Goal: Transaction & Acquisition: Book appointment/travel/reservation

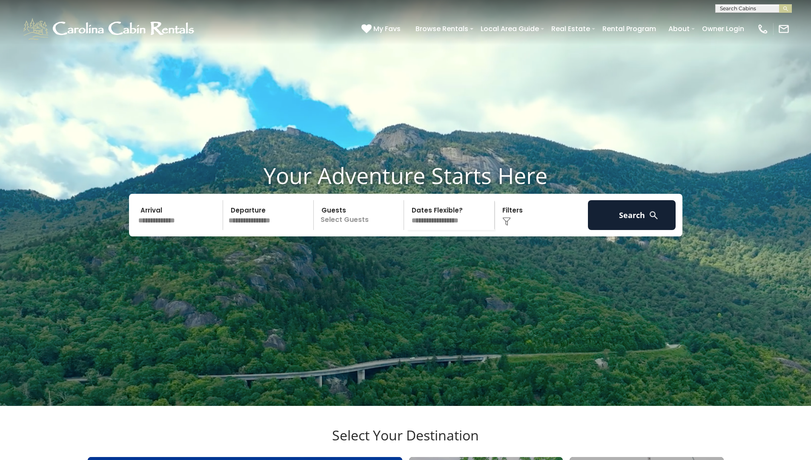
click at [447, 230] on select "**********" at bounding box center [451, 215] width 88 height 30
click at [174, 230] on input "text" at bounding box center [179, 215] width 88 height 30
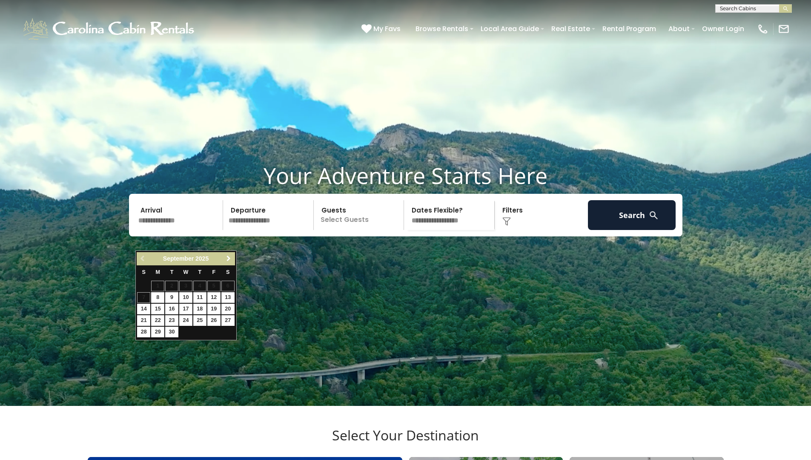
click at [229, 263] on link "Next" at bounding box center [228, 258] width 11 height 11
click at [140, 259] on span "Previous" at bounding box center [143, 258] width 7 height 7
click at [211, 298] on link "7" at bounding box center [213, 297] width 13 height 11
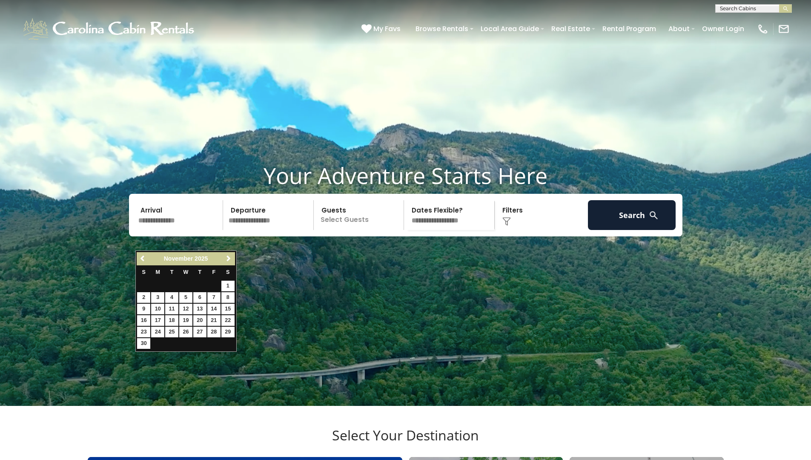
type input "*******"
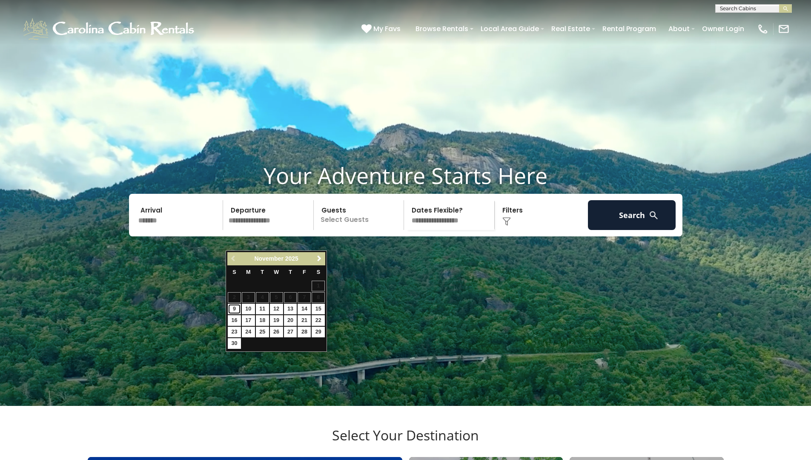
click at [232, 309] on link "9" at bounding box center [234, 309] width 13 height 11
type input "*******"
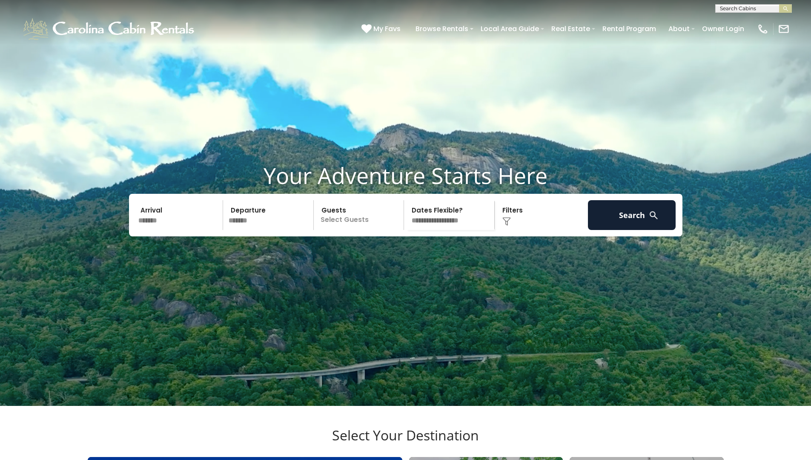
click at [333, 230] on p "Select Guests" at bounding box center [360, 215] width 88 height 30
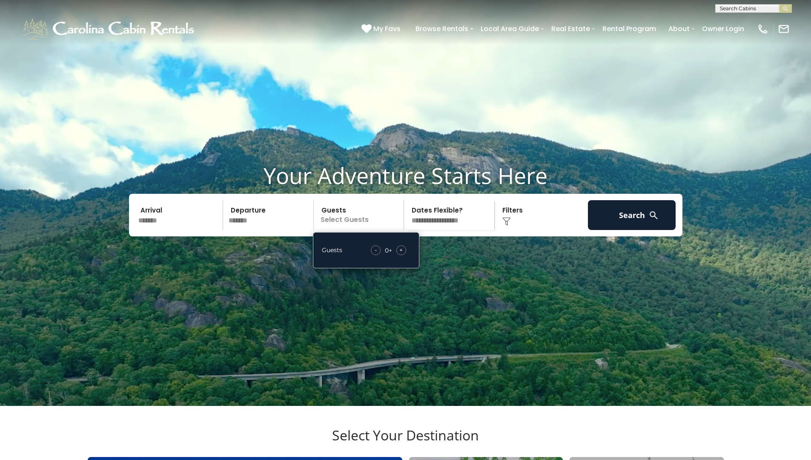
click at [400, 254] on span "+" at bounding box center [400, 250] width 3 height 9
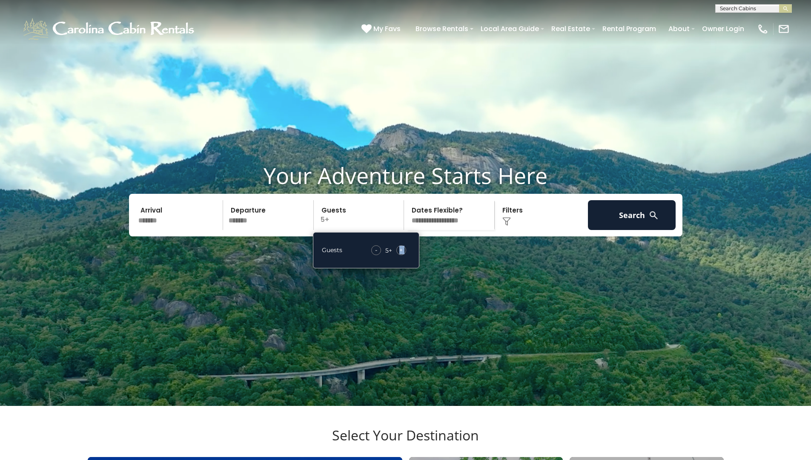
click at [400, 254] on span "+" at bounding box center [400, 250] width 3 height 9
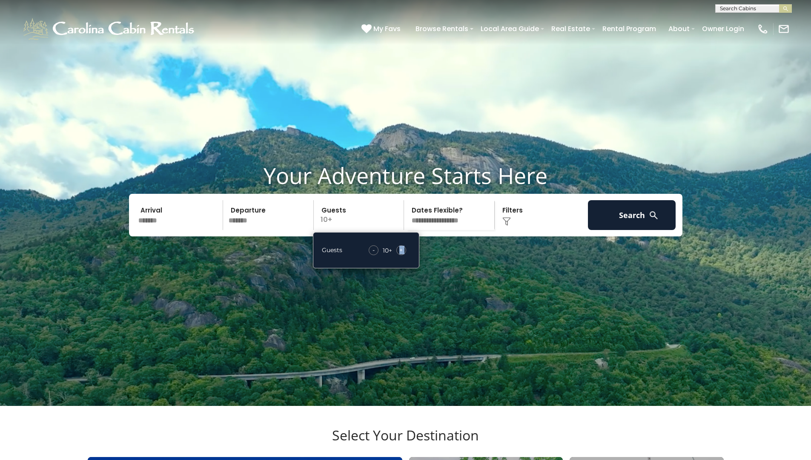
click at [400, 254] on span "+" at bounding box center [400, 250] width 3 height 9
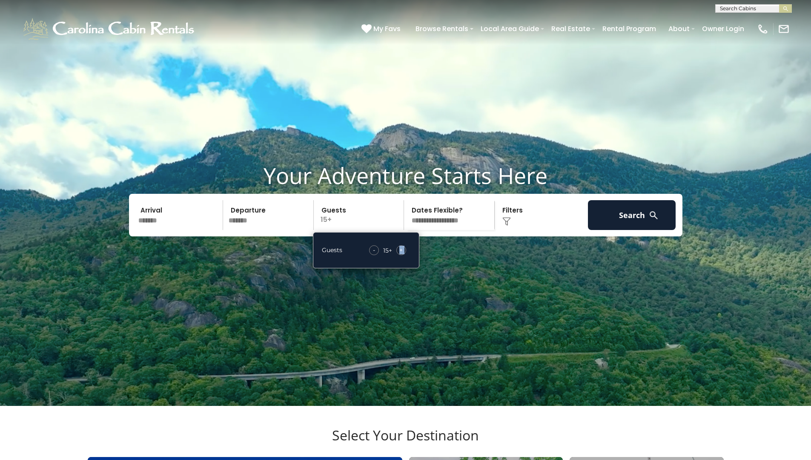
click at [400, 254] on span "+" at bounding box center [400, 250] width 3 height 9
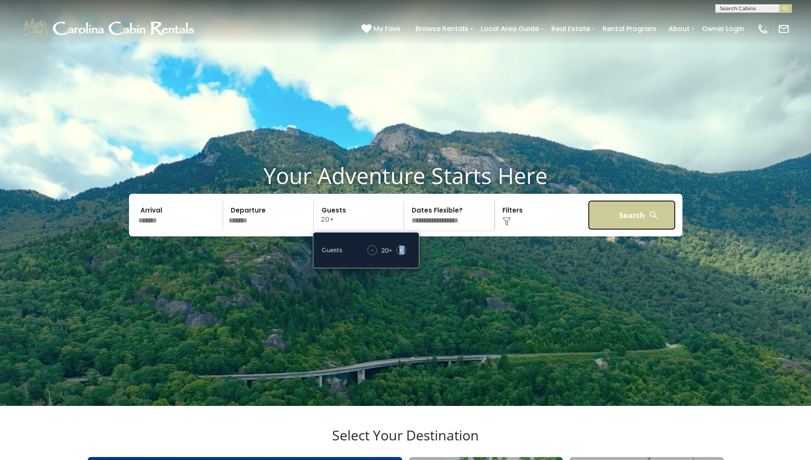
click at [622, 230] on button "Search" at bounding box center [632, 215] width 88 height 30
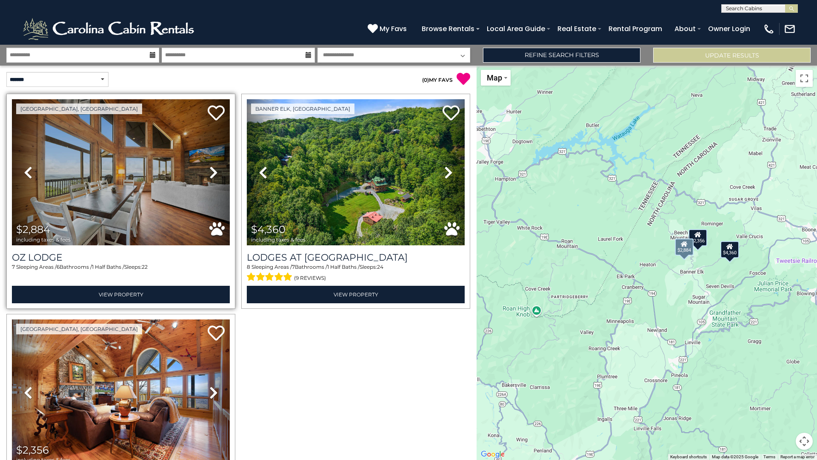
click at [212, 169] on icon at bounding box center [213, 173] width 9 height 14
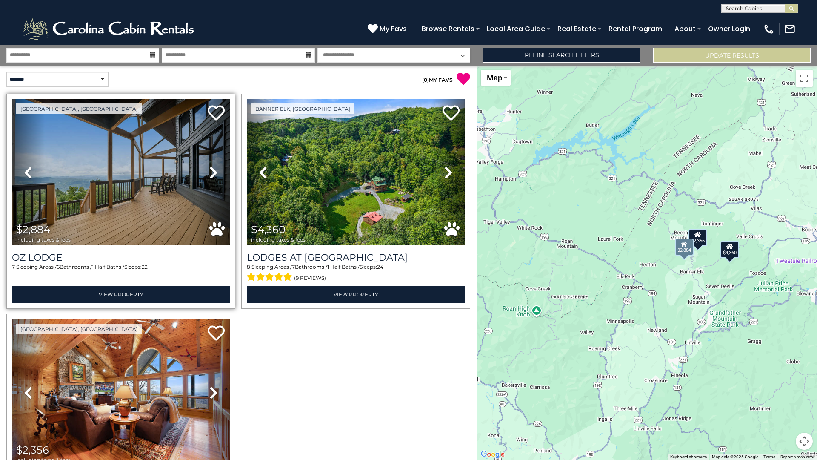
click at [212, 169] on icon at bounding box center [213, 173] width 9 height 14
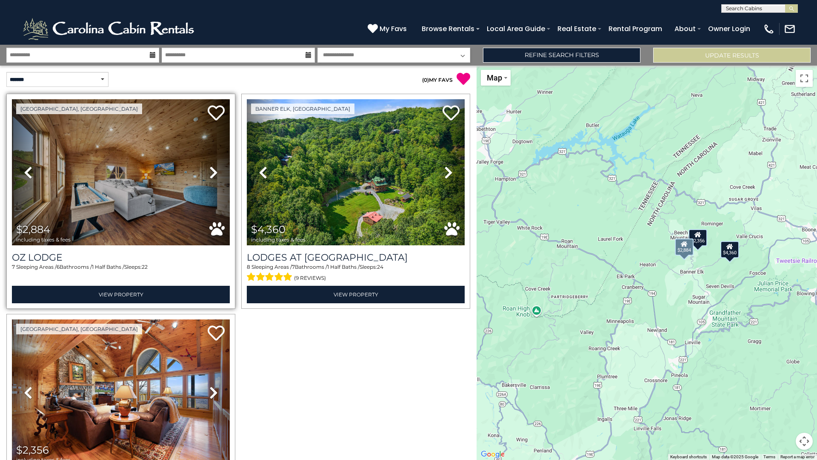
click at [212, 169] on icon at bounding box center [213, 173] width 9 height 14
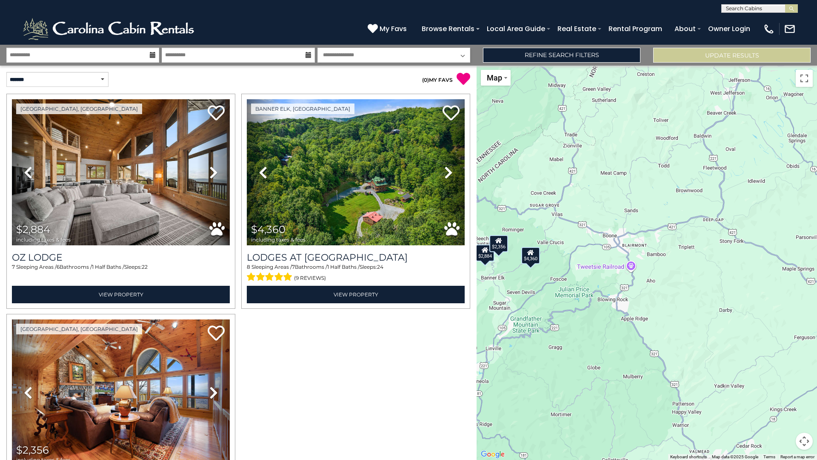
drag, startPoint x: 742, startPoint y: 315, endPoint x: 542, endPoint y: 321, distance: 200.2
click at [542, 321] on div "$2,884 $4,360 $2,356" at bounding box center [647, 263] width 341 height 394
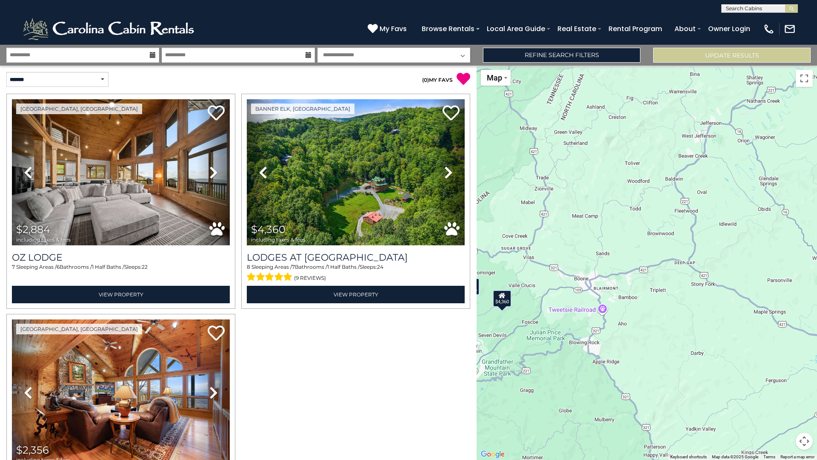
drag, startPoint x: 631, startPoint y: 265, endPoint x: 602, endPoint y: 310, distance: 53.6
click at [602, 310] on div "$2,884 $4,360 $2,356" at bounding box center [647, 263] width 341 height 394
drag, startPoint x: 665, startPoint y: 325, endPoint x: 716, endPoint y: 215, distance: 121.7
click at [720, 237] on div "$2,884 $4,360 $2,356" at bounding box center [647, 263] width 341 height 394
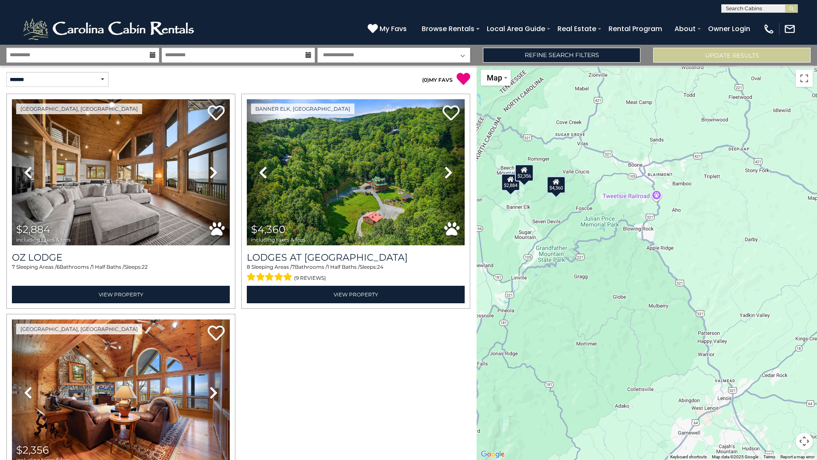
drag, startPoint x: 716, startPoint y: 215, endPoint x: 714, endPoint y: 208, distance: 7.0
click at [714, 208] on div "$2,884 $4,360 $2,356" at bounding box center [647, 263] width 341 height 394
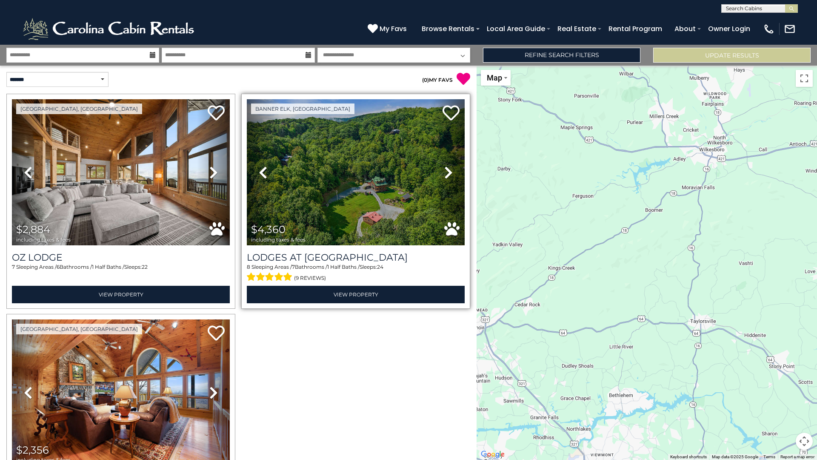
drag, startPoint x: 676, startPoint y: 264, endPoint x: 428, endPoint y: 192, distance: 258.3
click at [428, 192] on div "**********" at bounding box center [408, 252] width 817 height 415
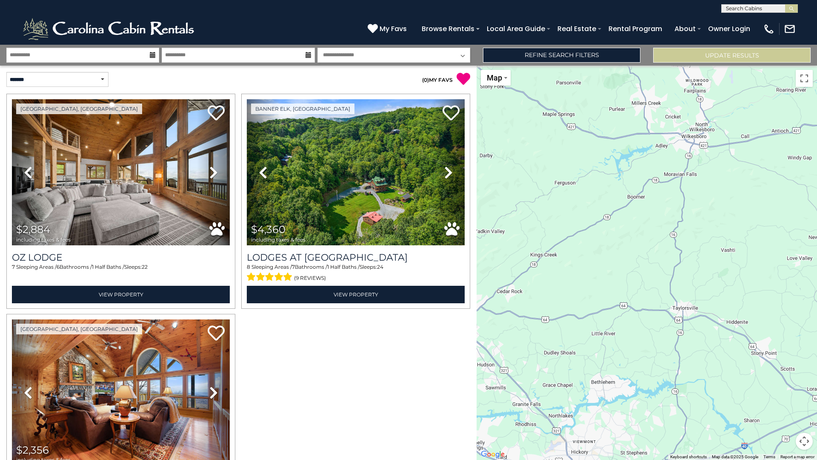
drag, startPoint x: 582, startPoint y: 217, endPoint x: 516, endPoint y: 185, distance: 73.7
click at [516, 185] on div "$2,884 $4,360 $2,356" at bounding box center [647, 263] width 341 height 394
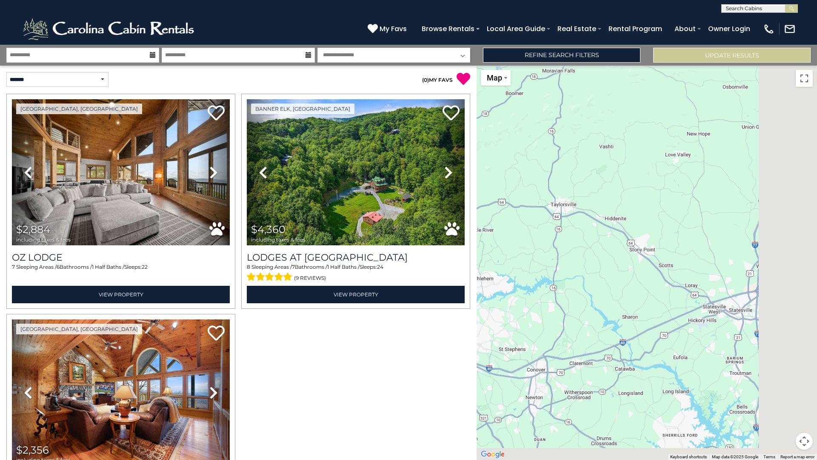
drag, startPoint x: 652, startPoint y: 318, endPoint x: 579, endPoint y: 230, distance: 114.6
click at [581, 232] on div "$2,884 $4,360 $2,356" at bounding box center [647, 263] width 341 height 394
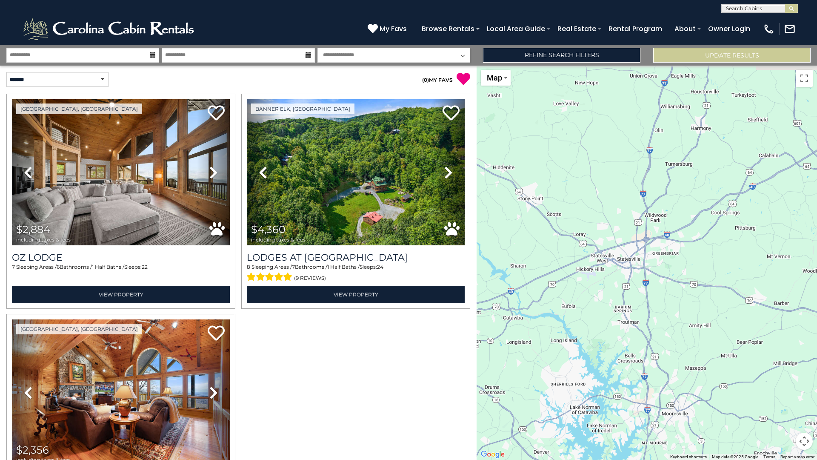
drag, startPoint x: 621, startPoint y: 262, endPoint x: 634, endPoint y: 386, distance: 124.1
click at [632, 377] on div "$2,884 $4,360 $2,356" at bounding box center [647, 263] width 341 height 394
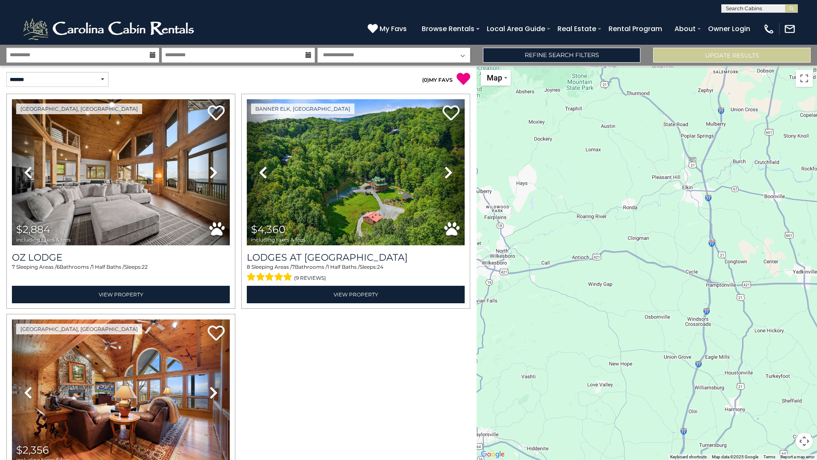
drag, startPoint x: 607, startPoint y: 334, endPoint x: 703, endPoint y: 326, distance: 96.1
click at [656, 333] on div "$2,884 $4,360 $2,356" at bounding box center [647, 263] width 341 height 394
drag, startPoint x: 703, startPoint y: 326, endPoint x: 715, endPoint y: 322, distance: 12.9
click at [711, 324] on div "$2,884 $4,360 $2,356" at bounding box center [647, 263] width 341 height 394
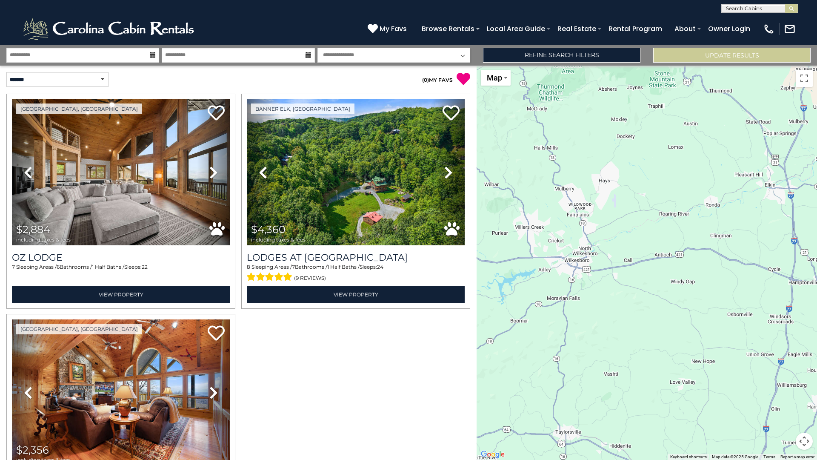
drag, startPoint x: 616, startPoint y: 302, endPoint x: 658, endPoint y: 303, distance: 41.7
click at [644, 303] on div "$2,884 $4,360 $2,356" at bounding box center [647, 263] width 341 height 394
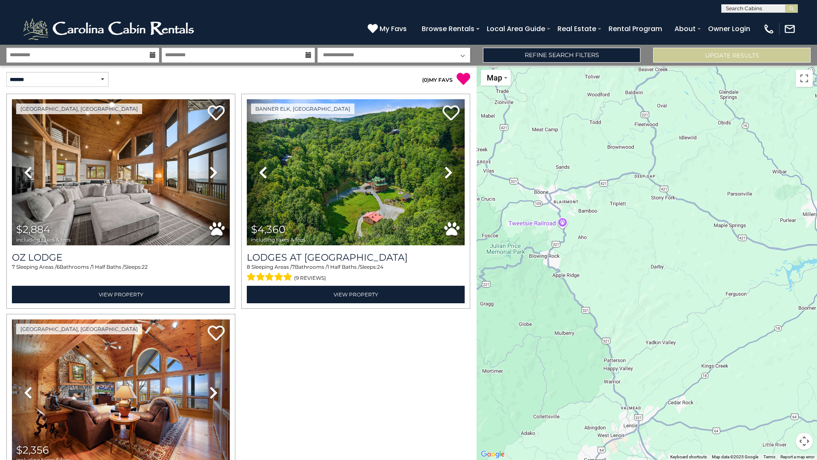
drag, startPoint x: 578, startPoint y: 300, endPoint x: 739, endPoint y: 284, distance: 162.1
click at [739, 284] on div "$2,884 $4,360 $2,356" at bounding box center [647, 263] width 341 height 394
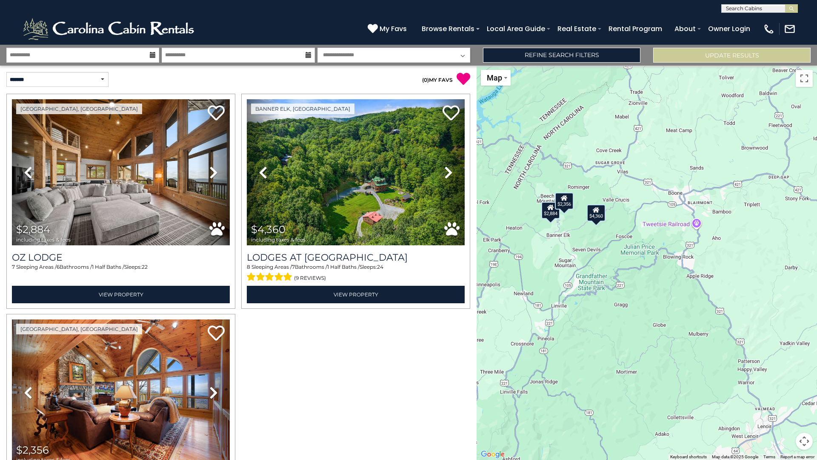
drag, startPoint x: 598, startPoint y: 277, endPoint x: 731, endPoint y: 280, distance: 133.7
click at [731, 280] on div "$2,884 $4,360 $2,356" at bounding box center [647, 263] width 341 height 394
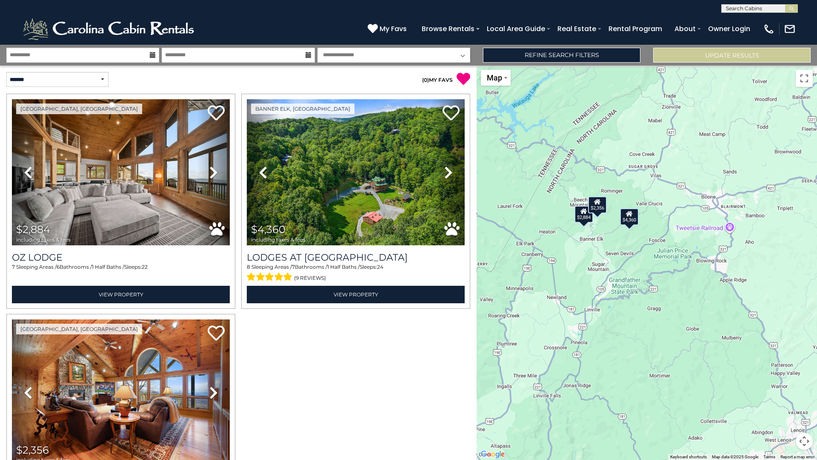
drag, startPoint x: 563, startPoint y: 298, endPoint x: 597, endPoint y: 302, distance: 34.7
click at [597, 302] on div "$2,884 $4,360 $2,356" at bounding box center [647, 263] width 341 height 394
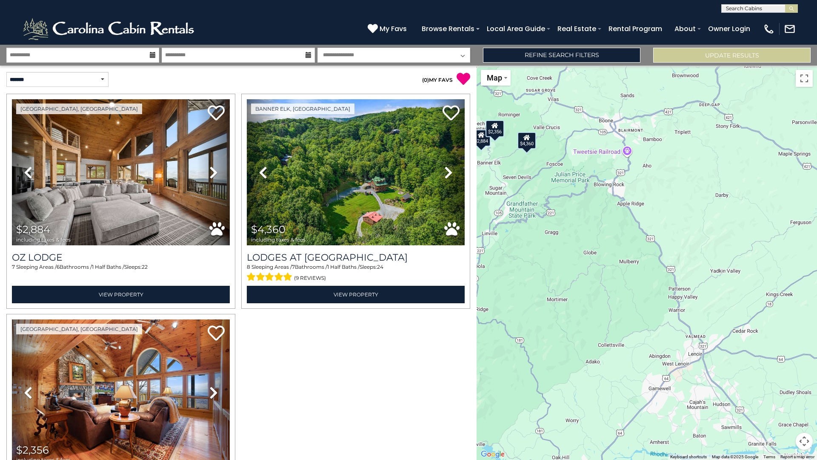
drag, startPoint x: 762, startPoint y: 336, endPoint x: 656, endPoint y: 259, distance: 131.3
click at [656, 259] on div "$2,884 $4,360 $2,356" at bounding box center [647, 263] width 341 height 394
click at [810, 82] on button "Toggle fullscreen view" at bounding box center [804, 78] width 17 height 17
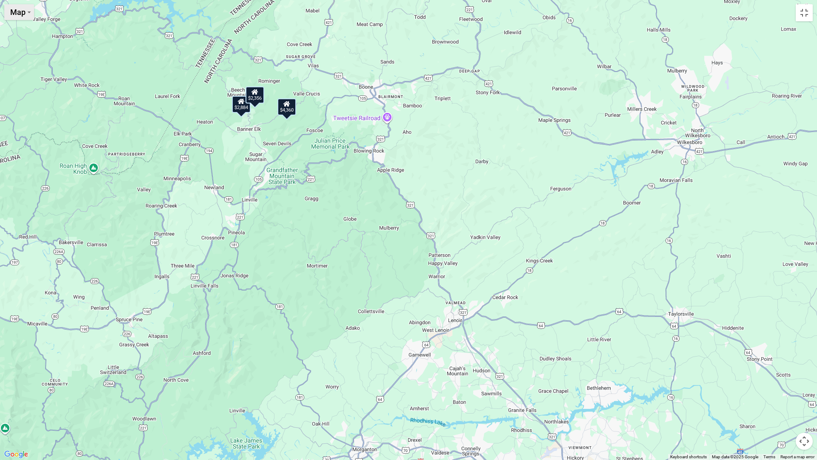
click at [17, 12] on span "Map" at bounding box center [17, 12] width 15 height 9
click at [20, 43] on li "Map" at bounding box center [29, 40] width 49 height 13
click at [808, 18] on button "Toggle fullscreen view" at bounding box center [804, 12] width 17 height 17
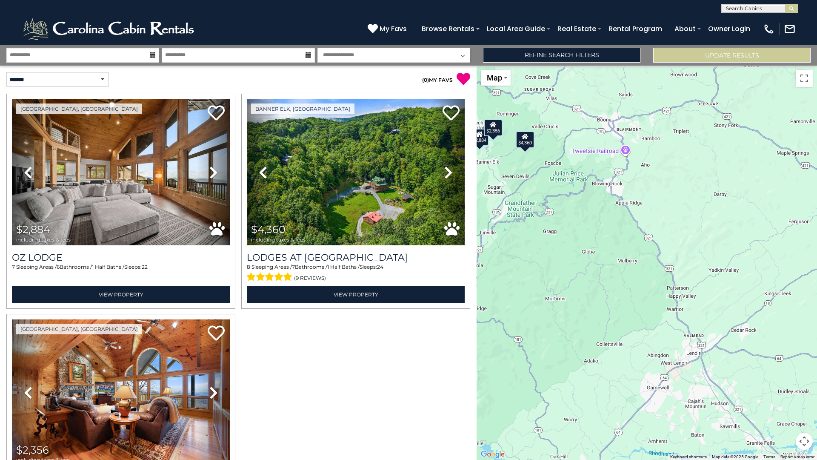
click at [579, 304] on div "$2,884 $4,360 $2,356" at bounding box center [647, 263] width 341 height 394
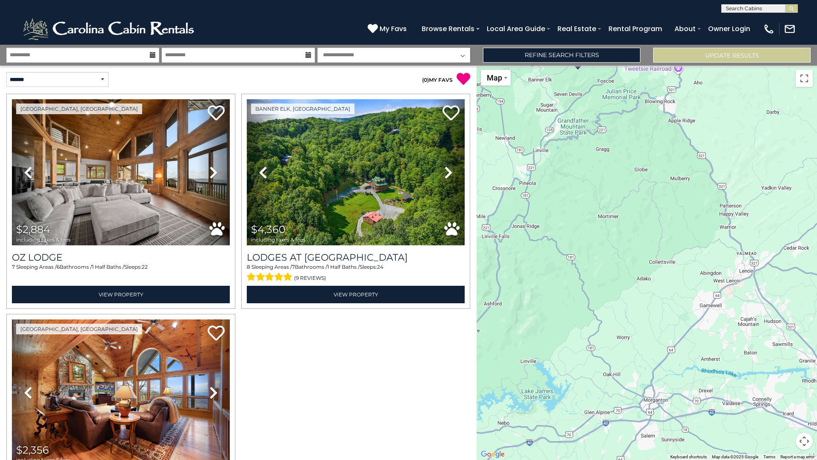
drag, startPoint x: 599, startPoint y: 277, endPoint x: 639, endPoint y: 189, distance: 96.0
click at [642, 188] on div "$2,884 $4,360 $2,356" at bounding box center [647, 263] width 341 height 394
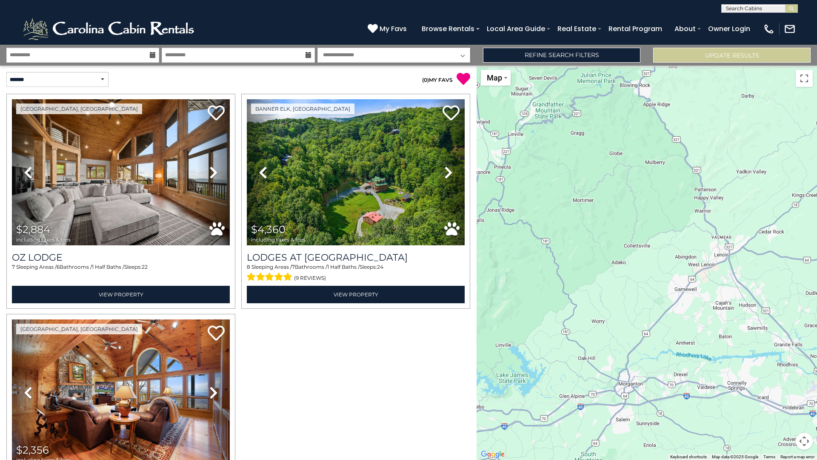
drag, startPoint x: 621, startPoint y: 322, endPoint x: 562, endPoint y: 257, distance: 88.0
click at [573, 268] on div "$2,884 $4,360 $2,356" at bounding box center [647, 263] width 341 height 394
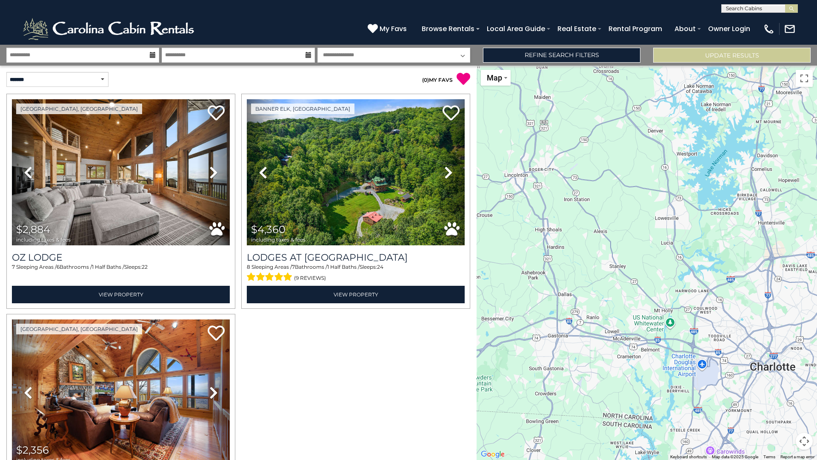
drag, startPoint x: 611, startPoint y: 289, endPoint x: 530, endPoint y: 246, distance: 91.8
click at [530, 246] on div "$2,884 $4,360 $2,356" at bounding box center [647, 263] width 341 height 394
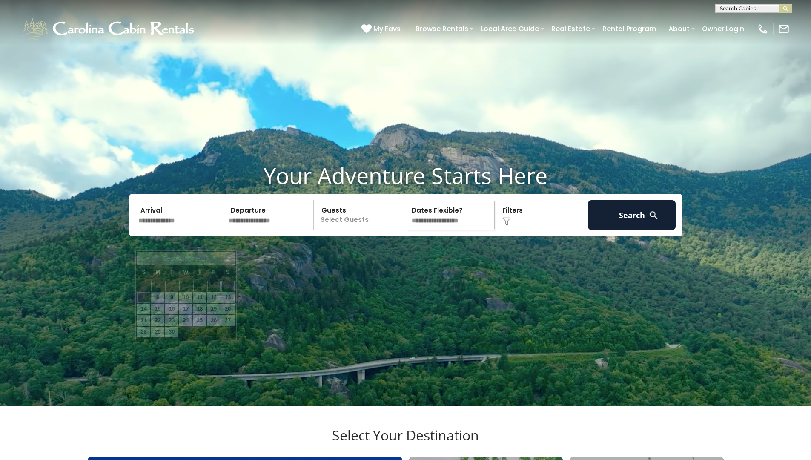
click at [203, 230] on input "text" at bounding box center [179, 215] width 88 height 30
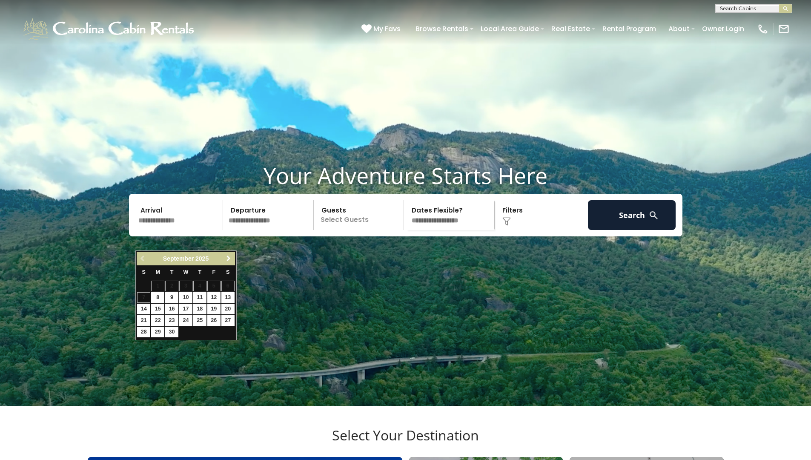
click at [228, 260] on span "Next" at bounding box center [228, 258] width 7 height 7
click at [216, 299] on link "7" at bounding box center [213, 297] width 13 height 11
type input "*******"
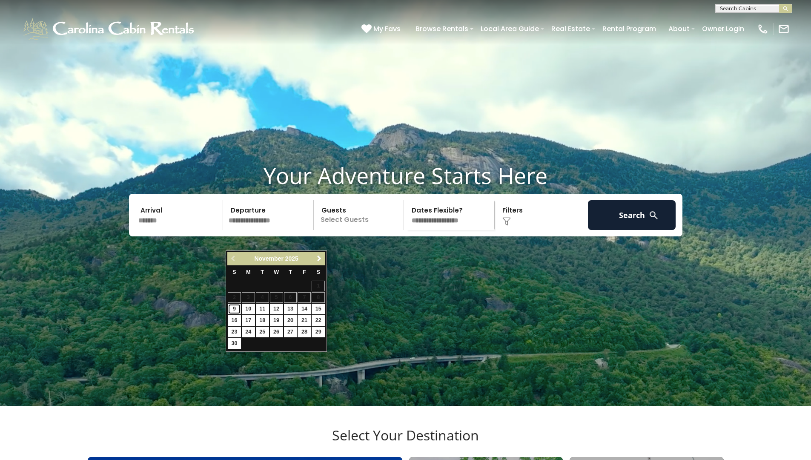
click at [232, 306] on link "9" at bounding box center [234, 309] width 13 height 11
type input "*******"
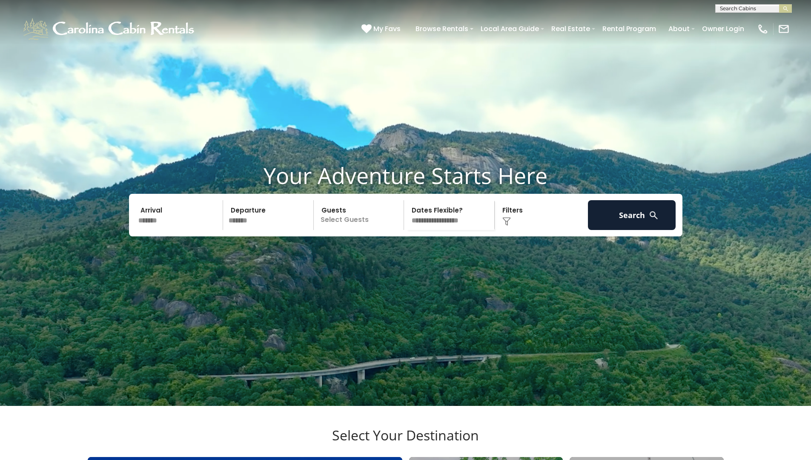
click at [332, 230] on p "Select Guests" at bounding box center [360, 215] width 88 height 30
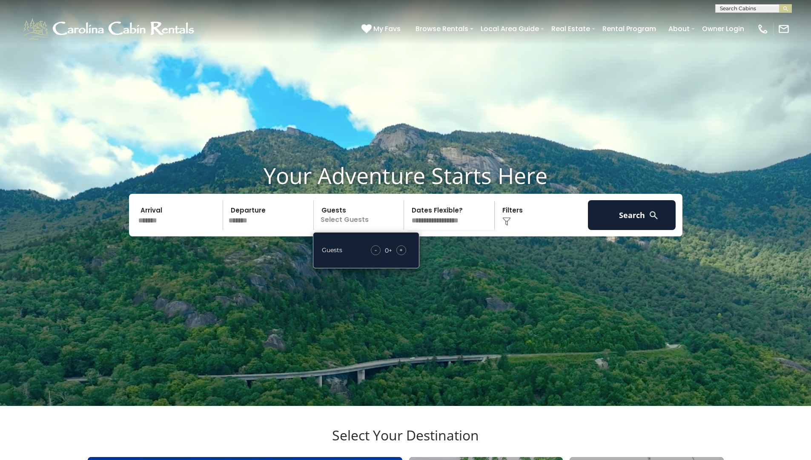
click at [402, 254] on span "+" at bounding box center [400, 250] width 3 height 9
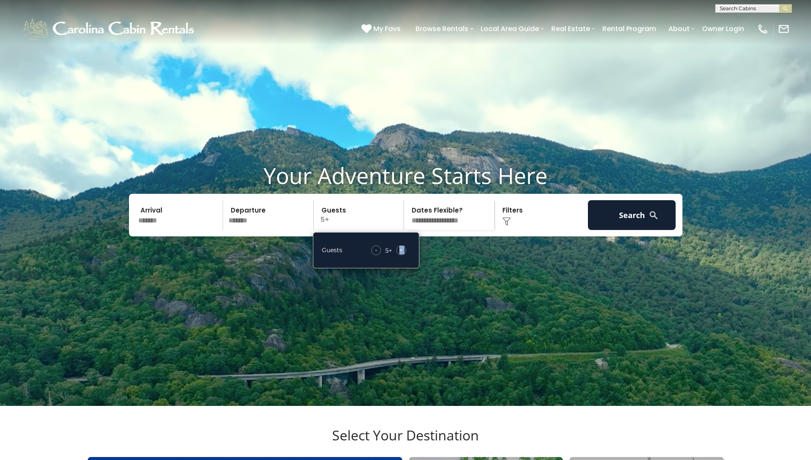
click at [402, 254] on span "+" at bounding box center [400, 250] width 3 height 9
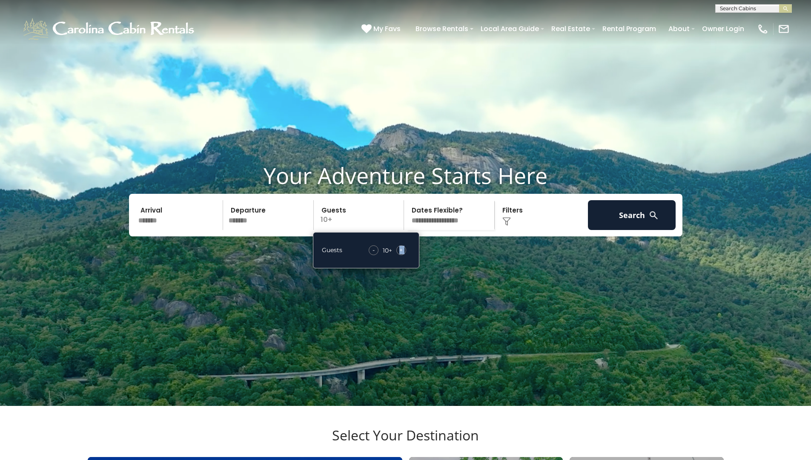
click at [402, 254] on span "+" at bounding box center [400, 250] width 3 height 9
click at [399, 254] on span "+" at bounding box center [400, 250] width 3 height 9
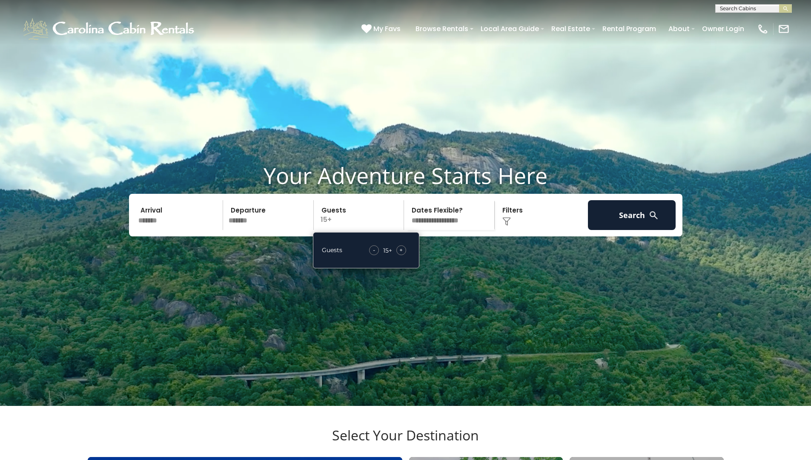
click at [657, 221] on img at bounding box center [653, 215] width 11 height 11
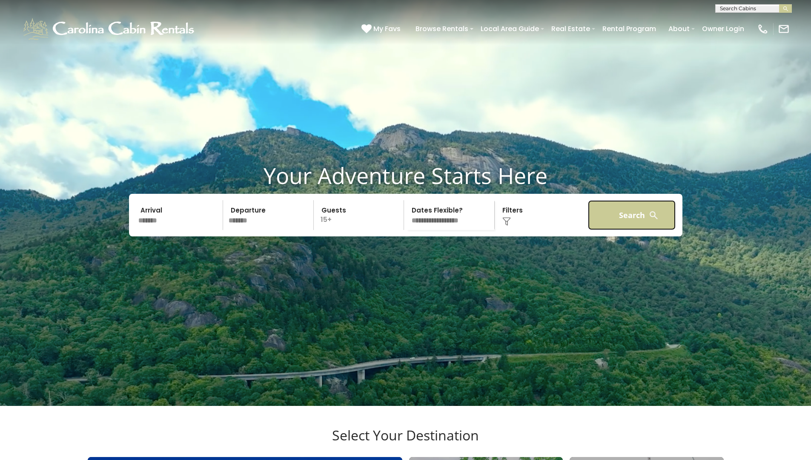
click at [645, 230] on button "Search" at bounding box center [632, 215] width 88 height 30
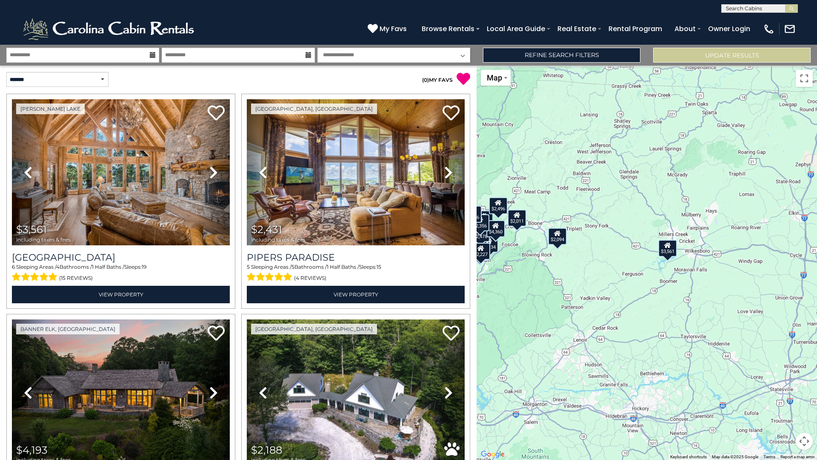
drag, startPoint x: 751, startPoint y: 244, endPoint x: 622, endPoint y: 221, distance: 131.1
click at [622, 221] on div "$3,561 $2,431 $4,193 $2,188 $2,884 $2,276 $2,134 $2,088 $3,826 $2,146 $2,094 $2…" at bounding box center [647, 263] width 341 height 394
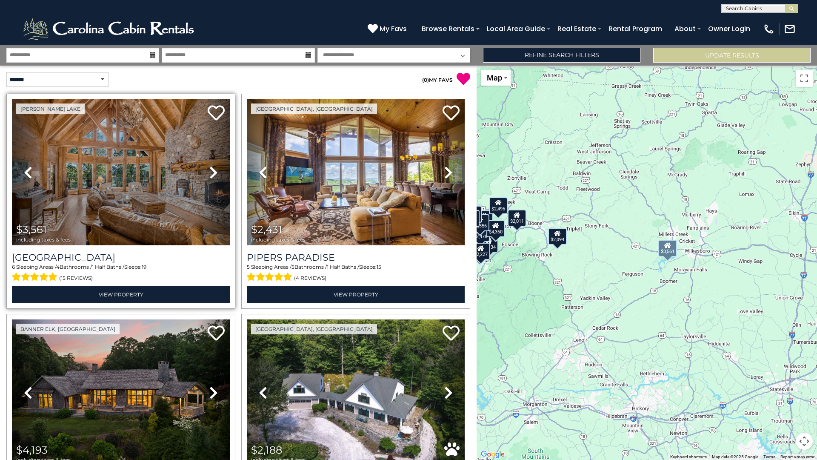
click at [209, 169] on icon at bounding box center [213, 173] width 9 height 14
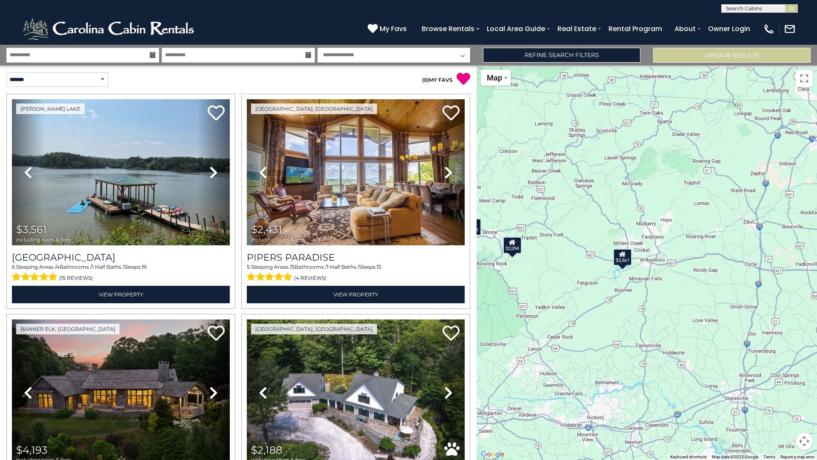
drag, startPoint x: 722, startPoint y: 298, endPoint x: 676, endPoint y: 307, distance: 46.8
click at [676, 307] on div "$3,561 $2,431 $4,193 $2,188 $2,884 $2,276 $2,134 $2,088 $3,826 $2,146 $2,094 $2…" at bounding box center [647, 263] width 341 height 394
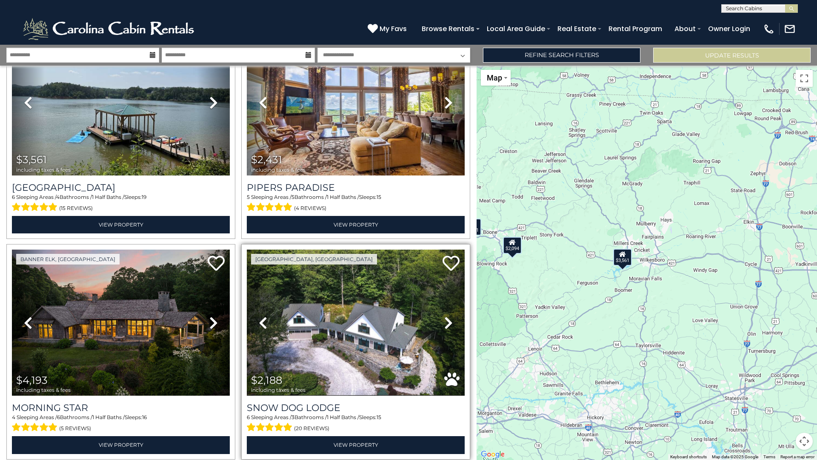
scroll to position [72, 0]
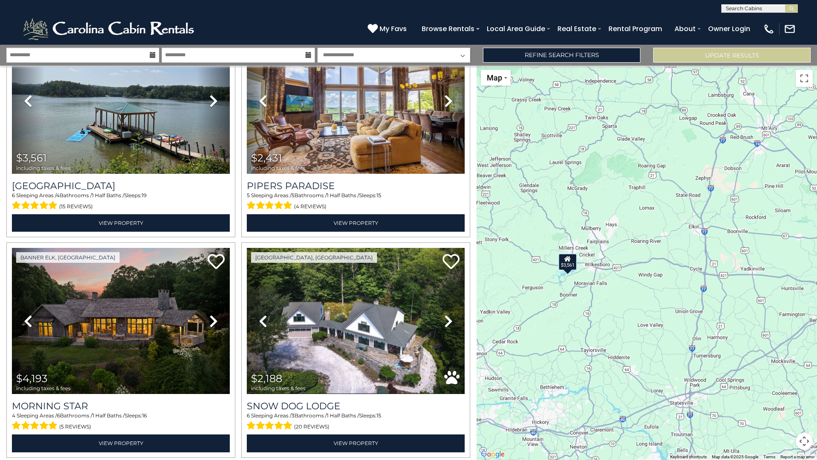
drag, startPoint x: 615, startPoint y: 326, endPoint x: 559, endPoint y: 331, distance: 56.0
click at [559, 331] on div "$3,561 $2,431 $4,193 $2,188 $2,884 $2,276 $2,134 $2,088 $3,826 $2,146 $2,094 $2…" at bounding box center [647, 263] width 341 height 394
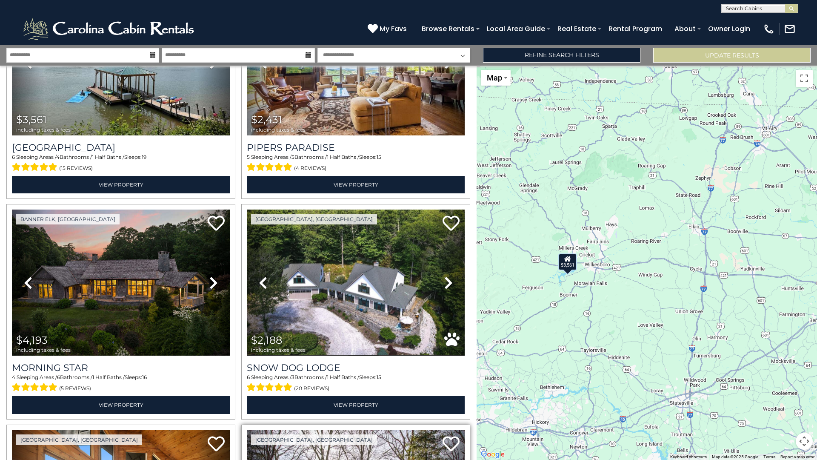
scroll to position [338, 0]
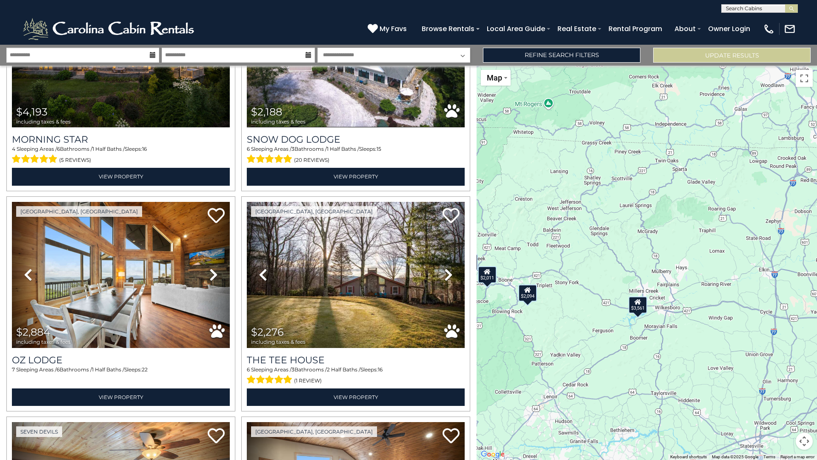
drag, startPoint x: 573, startPoint y: 341, endPoint x: 644, endPoint y: 385, distance: 83.0
click at [644, 385] on div "$3,561 $2,431 $4,193 $2,188 $2,884 $2,276 $2,134 $2,088 $3,826 $2,146 $2,094 $2…" at bounding box center [647, 263] width 341 height 394
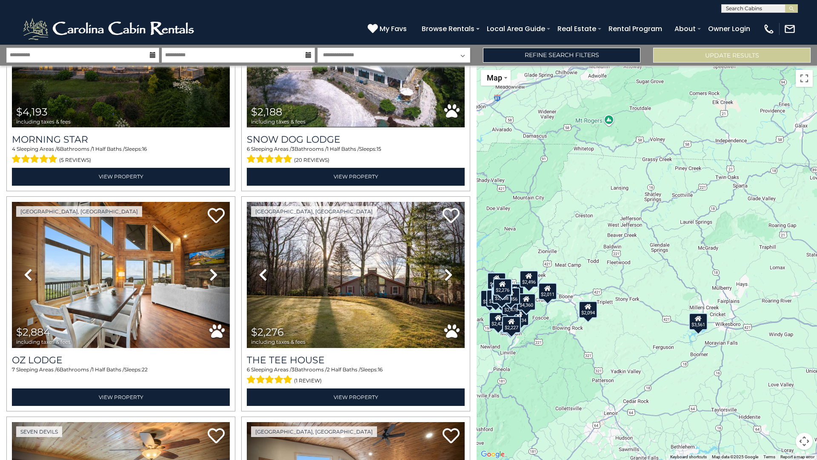
drag, startPoint x: 540, startPoint y: 334, endPoint x: 610, endPoint y: 353, distance: 72.4
click at [610, 353] on div "$3,561 $2,431 $4,193 $2,188 $2,884 $2,276 $2,134 $2,088 $3,826 $2,146 $2,094 $2…" at bounding box center [647, 263] width 341 height 394
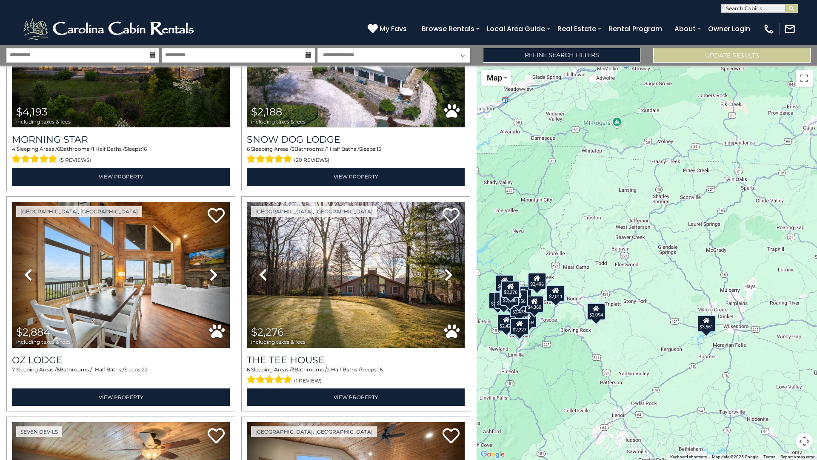
click at [556, 296] on div "$2,011" at bounding box center [556, 293] width 19 height 17
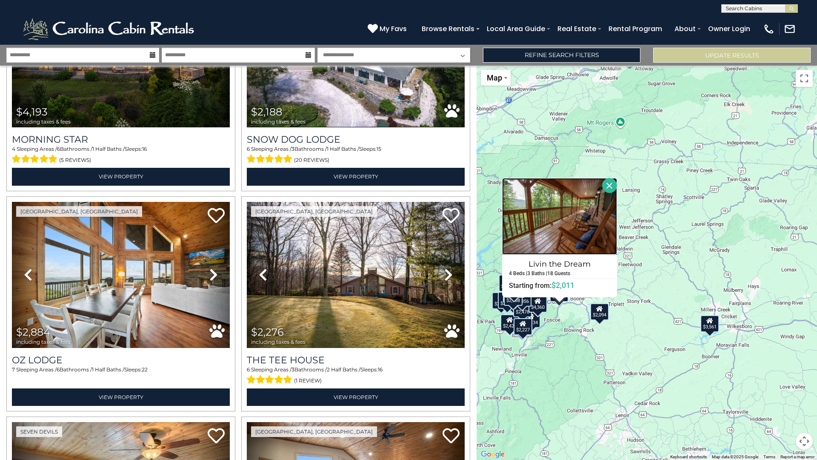
click at [549, 209] on img at bounding box center [559, 216] width 115 height 77
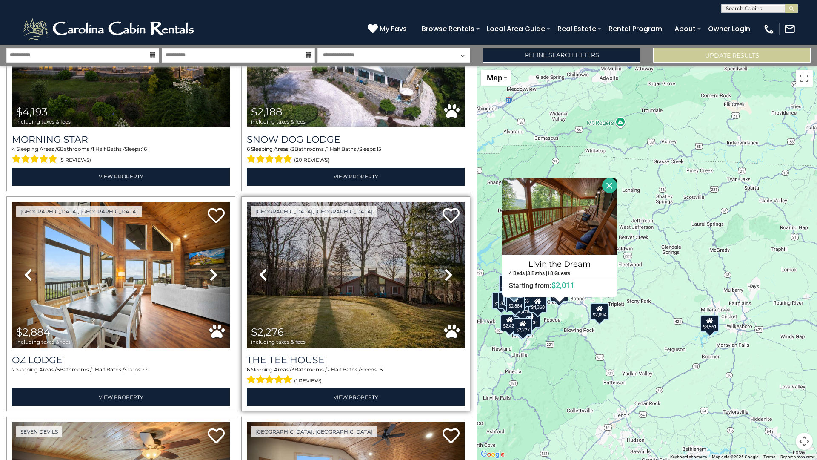
click at [446, 274] on icon at bounding box center [448, 275] width 9 height 14
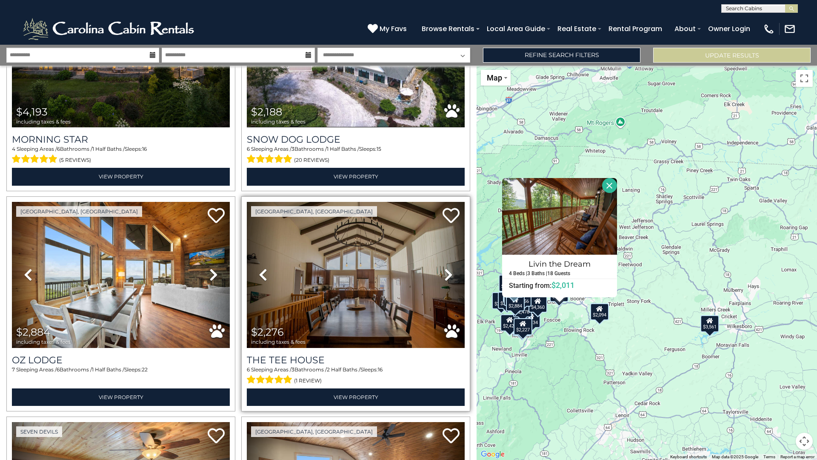
click at [445, 274] on icon at bounding box center [448, 275] width 9 height 14
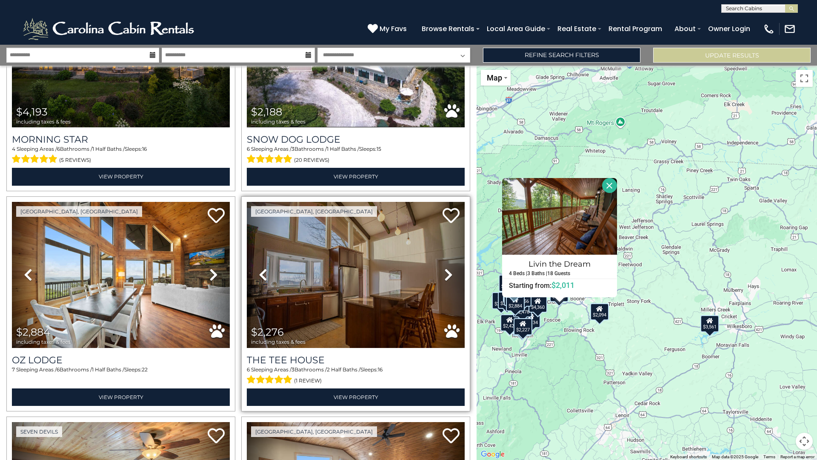
click at [445, 274] on icon at bounding box center [448, 275] width 9 height 14
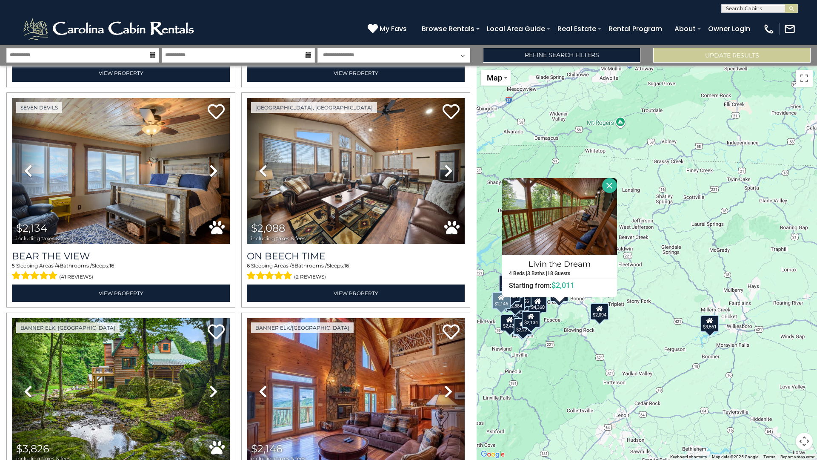
scroll to position [794, 0]
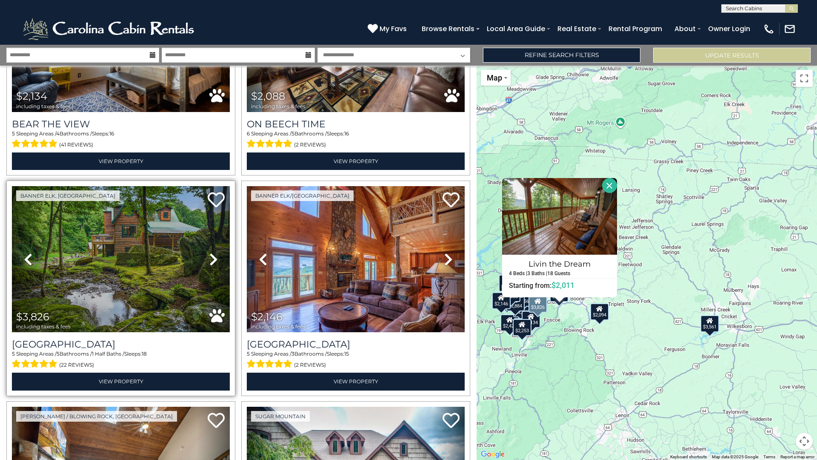
click at [210, 252] on icon at bounding box center [213, 259] width 9 height 14
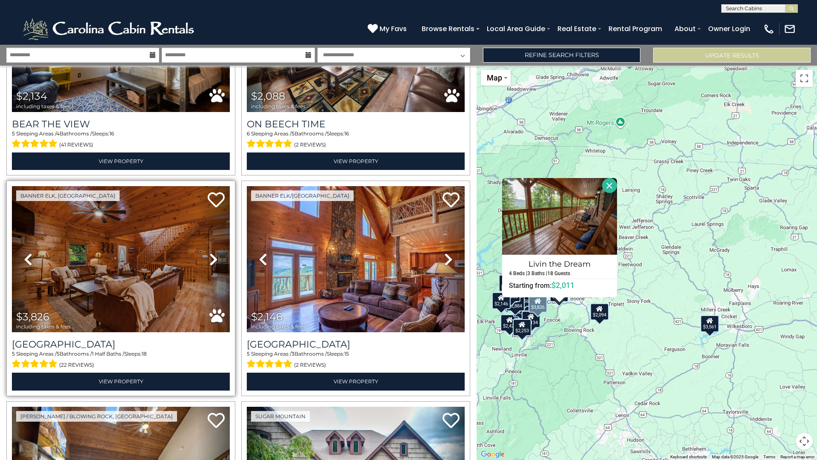
click at [209, 252] on icon at bounding box center [213, 259] width 9 height 14
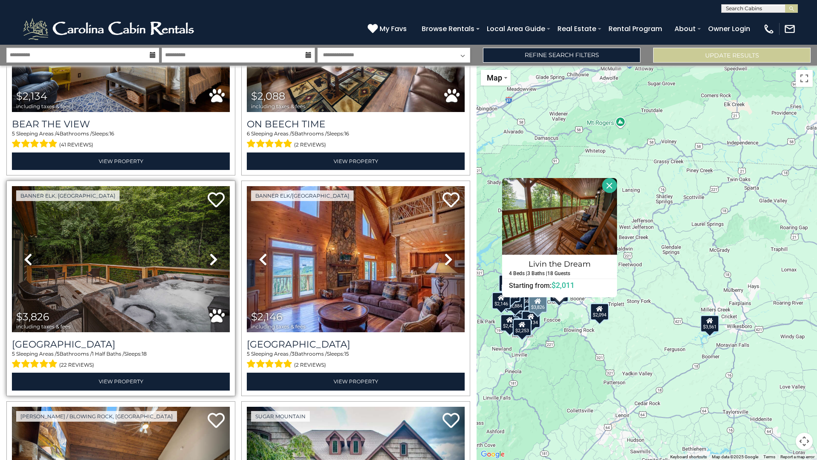
click at [209, 252] on icon at bounding box center [213, 259] width 9 height 14
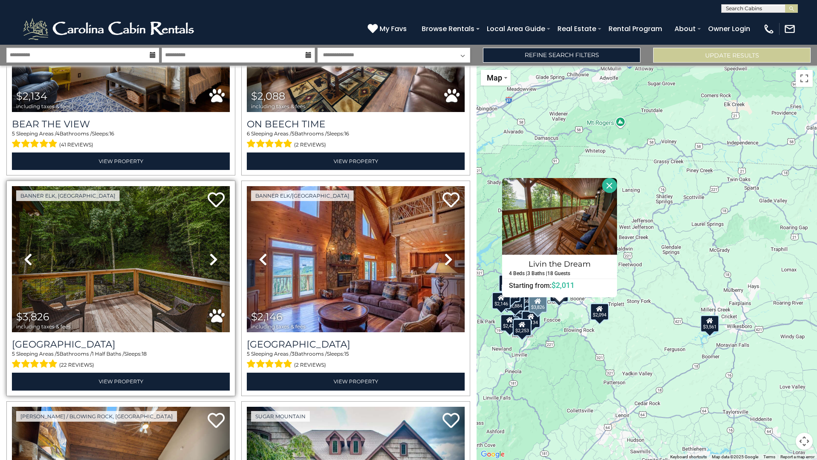
click at [209, 252] on icon at bounding box center [213, 259] width 9 height 14
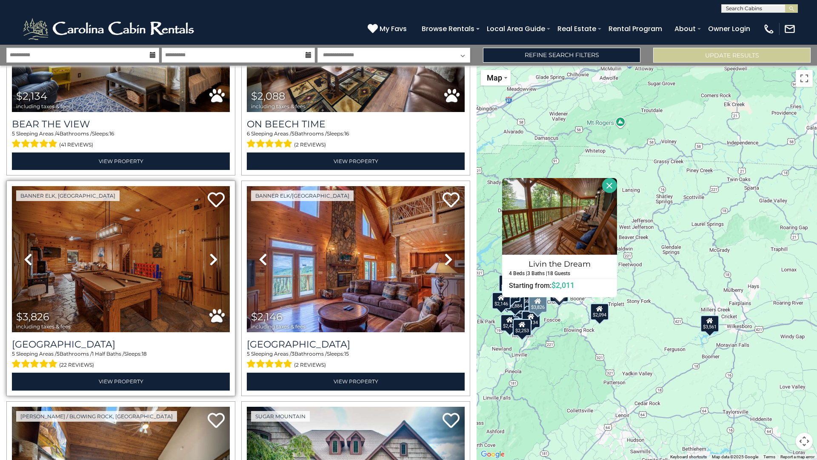
click at [209, 252] on icon at bounding box center [213, 259] width 9 height 14
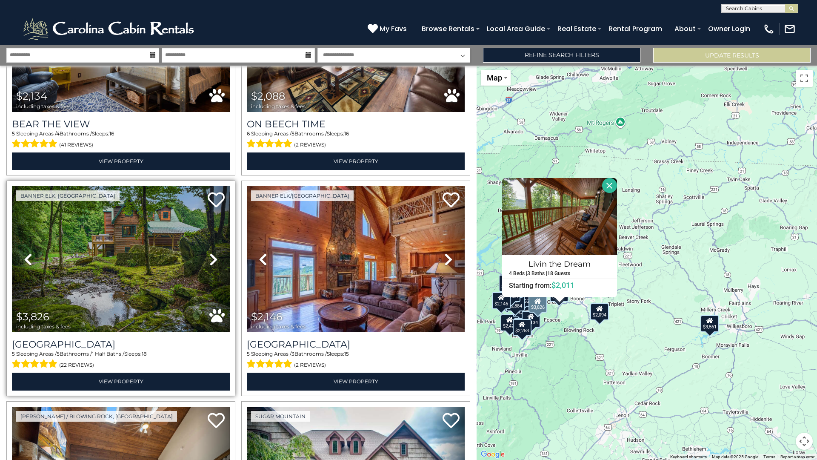
click at [209, 252] on icon at bounding box center [213, 259] width 9 height 14
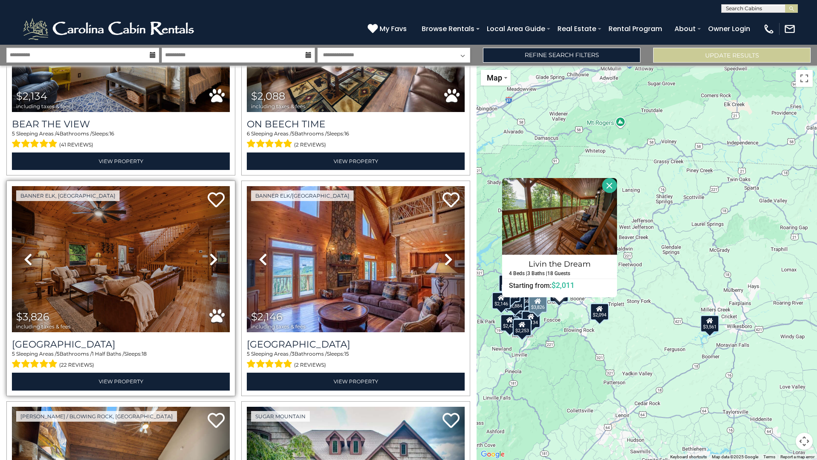
click at [209, 252] on icon at bounding box center [213, 259] width 9 height 14
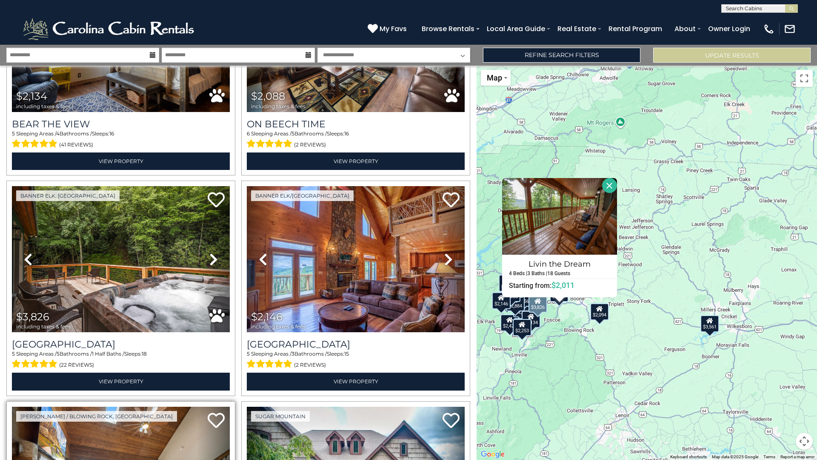
scroll to position [1065, 0]
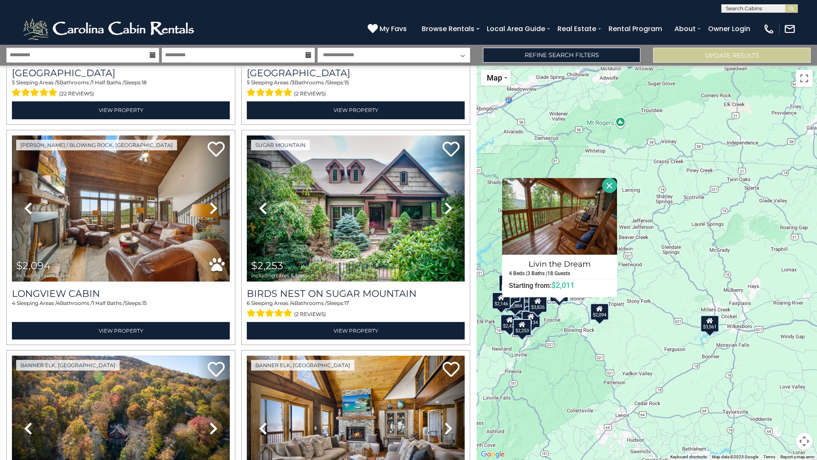
click at [610, 183] on button "Close" at bounding box center [609, 185] width 15 height 15
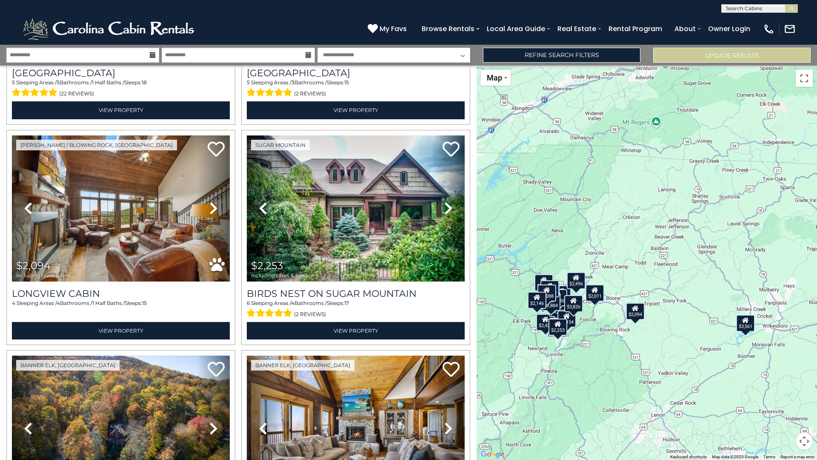
drag, startPoint x: 604, startPoint y: 211, endPoint x: 641, endPoint y: 210, distance: 36.6
click at [641, 210] on div "$3,561 $2,431 $4,193 $2,188 $2,884 $2,276 $2,134 $2,088 $3,826 $2,146 $2,094 $2…" at bounding box center [647, 263] width 341 height 394
click at [594, 296] on div "$2,011" at bounding box center [595, 292] width 19 height 17
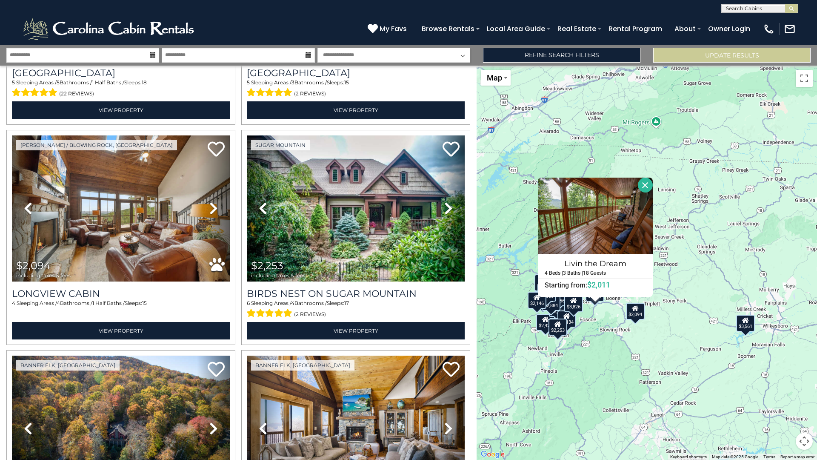
click at [603, 341] on div "$3,561 $2,431 $4,193 $2,188 $2,884 $2,276 $2,134 $2,088 $3,826 $2,146 $2,094 $2…" at bounding box center [647, 263] width 341 height 394
click at [638, 306] on icon at bounding box center [635, 308] width 7 height 6
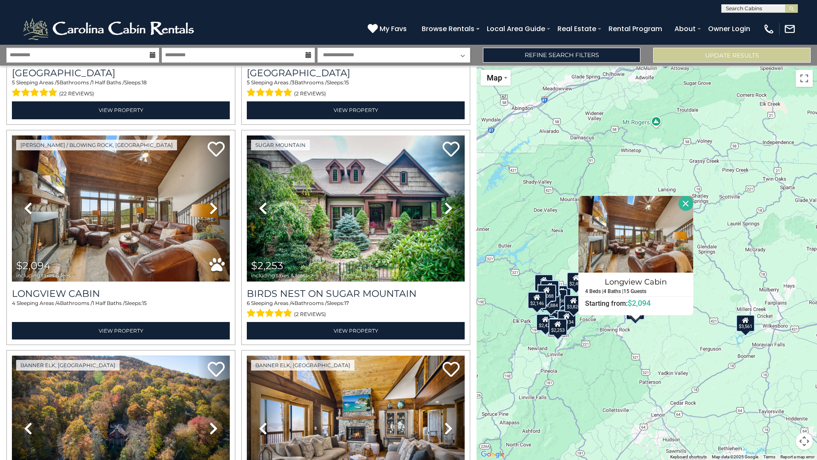
click at [700, 234] on div "$3,561 $2,431 $4,193 $2,188 $2,884 $2,276 $2,134 $2,088 $3,826 $2,146 $2,094 $2…" at bounding box center [647, 263] width 341 height 394
click at [685, 206] on button "Close" at bounding box center [686, 203] width 15 height 15
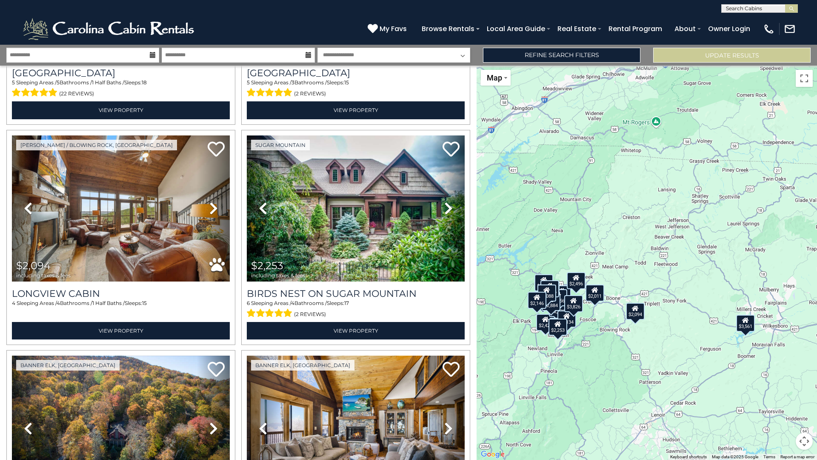
click at [752, 327] on div "$3,561" at bounding box center [745, 323] width 19 height 17
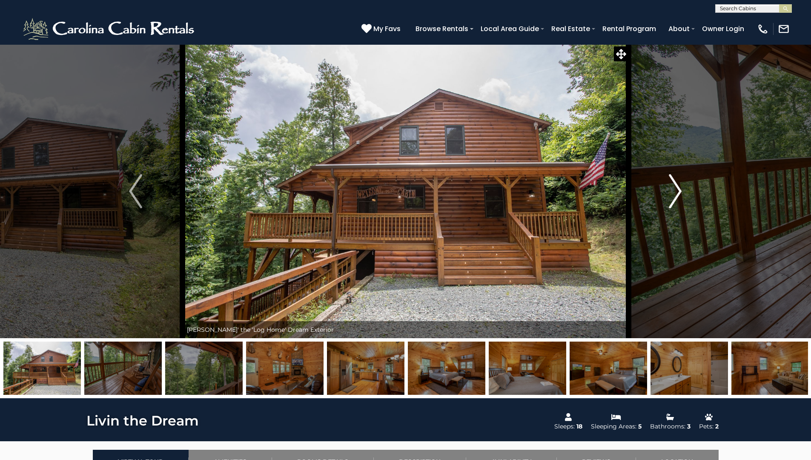
click at [666, 198] on button "Next" at bounding box center [675, 191] width 94 height 294
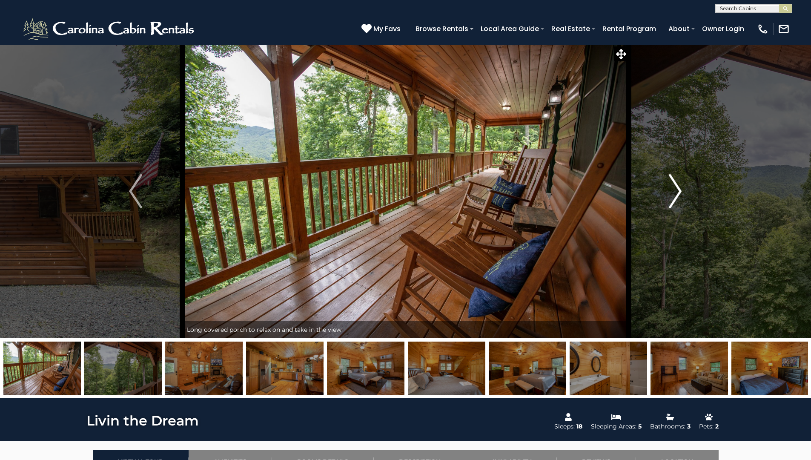
click at [666, 198] on button "Next" at bounding box center [675, 191] width 94 height 294
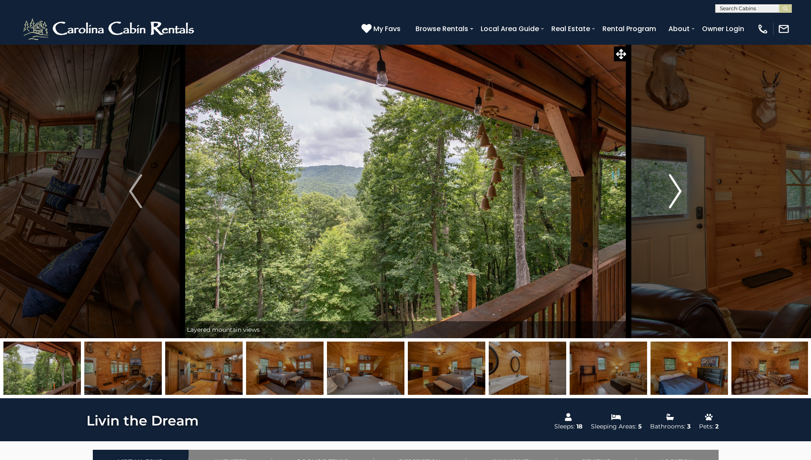
click at [666, 198] on button "Next" at bounding box center [675, 191] width 94 height 294
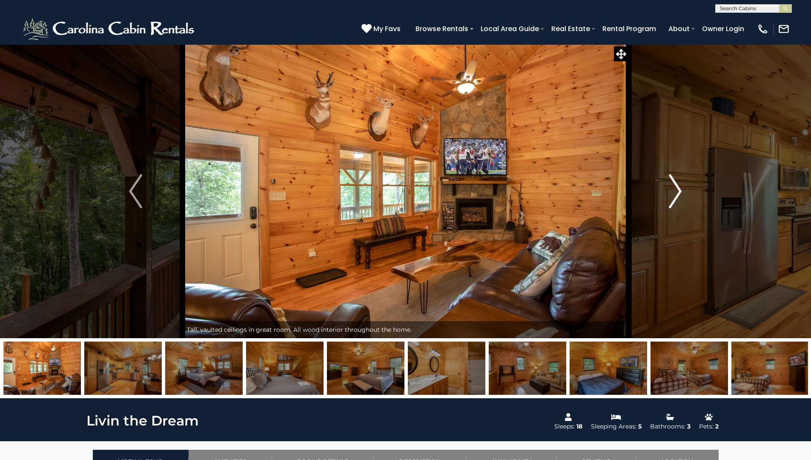
click at [666, 198] on button "Next" at bounding box center [675, 191] width 94 height 294
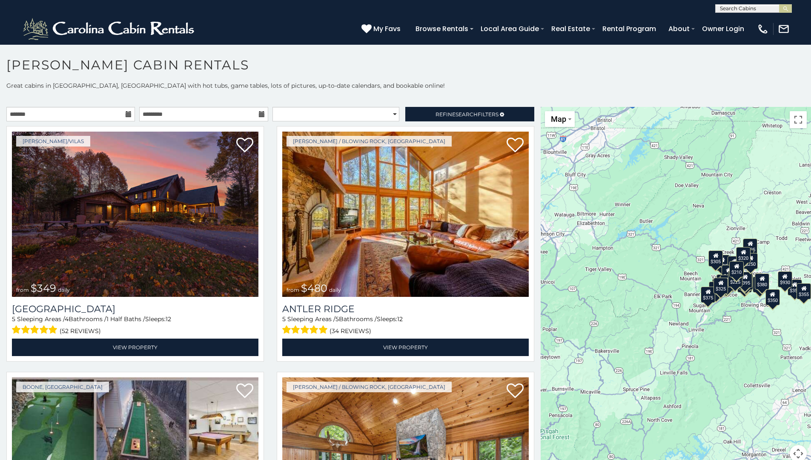
click at [126, 115] on icon at bounding box center [129, 114] width 6 height 6
click at [127, 120] on input "text" at bounding box center [70, 114] width 129 height 14
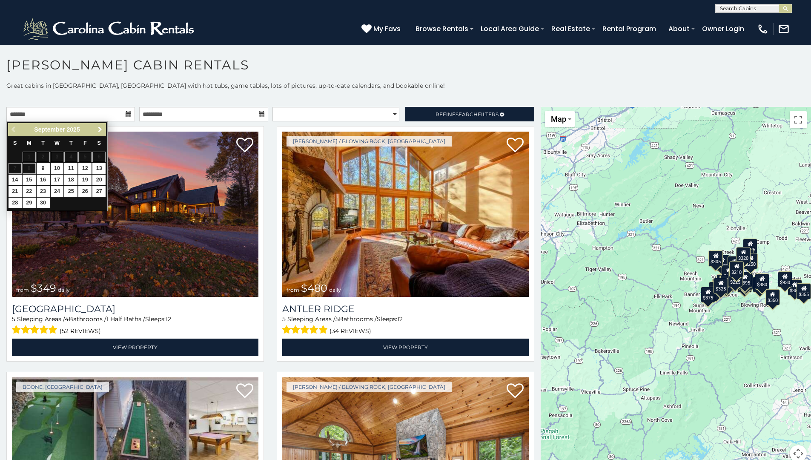
click at [103, 131] on span "Next" at bounding box center [100, 129] width 7 height 7
click at [88, 169] on link "7" at bounding box center [84, 168] width 13 height 11
type input "**********"
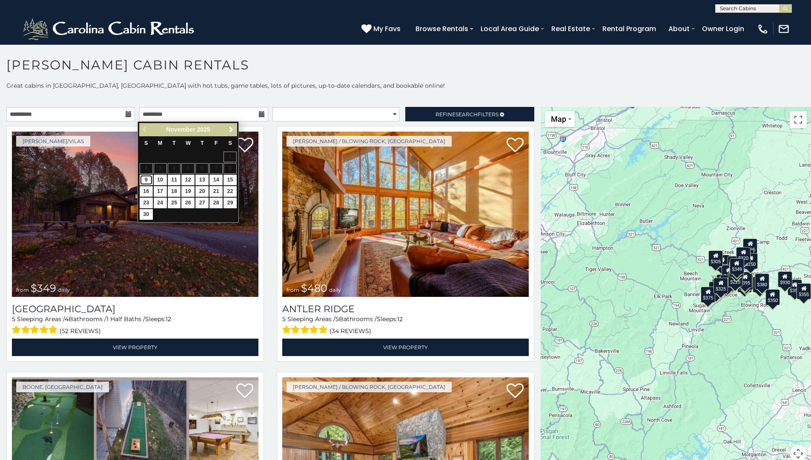
click at [146, 180] on link "9" at bounding box center [146, 180] width 13 height 11
type input "**********"
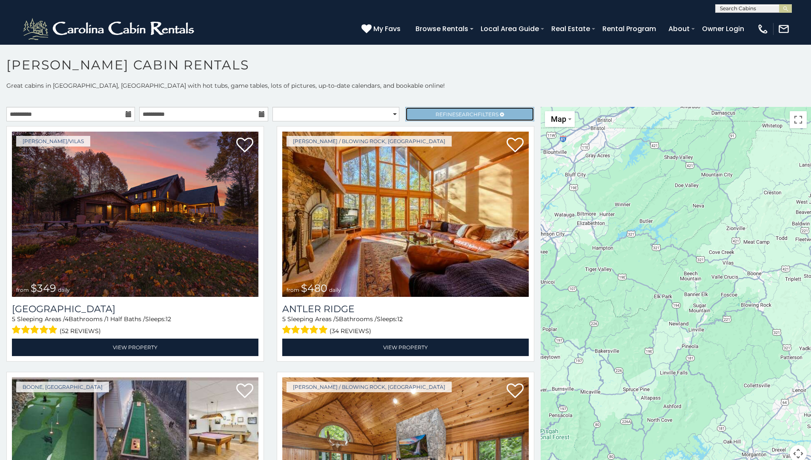
click at [436, 112] on span "Refine Search Filters" at bounding box center [467, 114] width 63 height 6
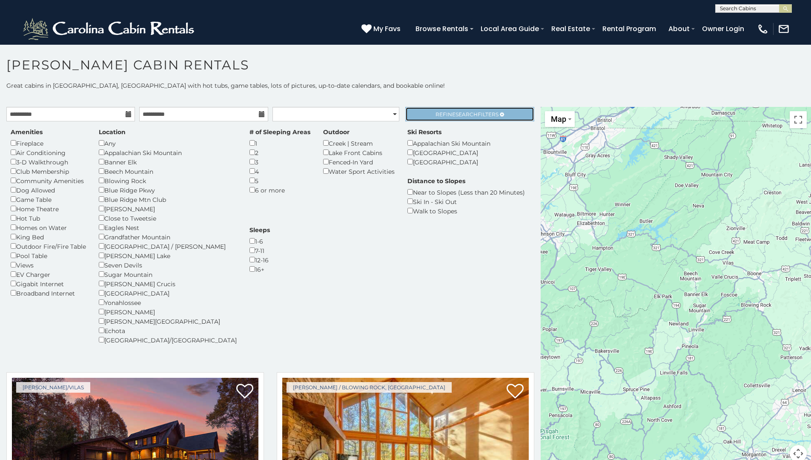
click at [436, 112] on span "Refine Search Filters" at bounding box center [467, 114] width 63 height 6
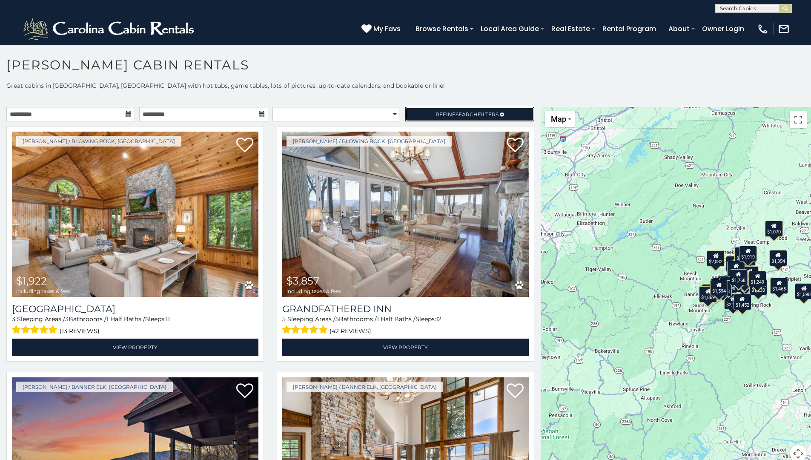
scroll to position [5, 0]
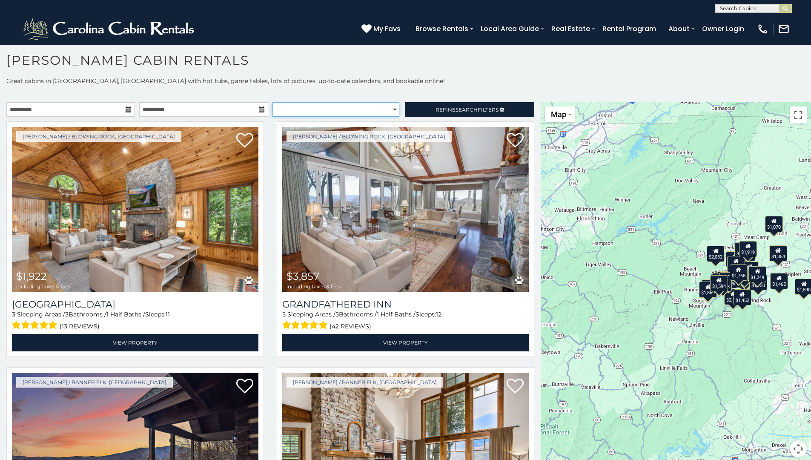
click at [291, 108] on select "**********" at bounding box center [335, 109] width 127 height 14
select select "**********"
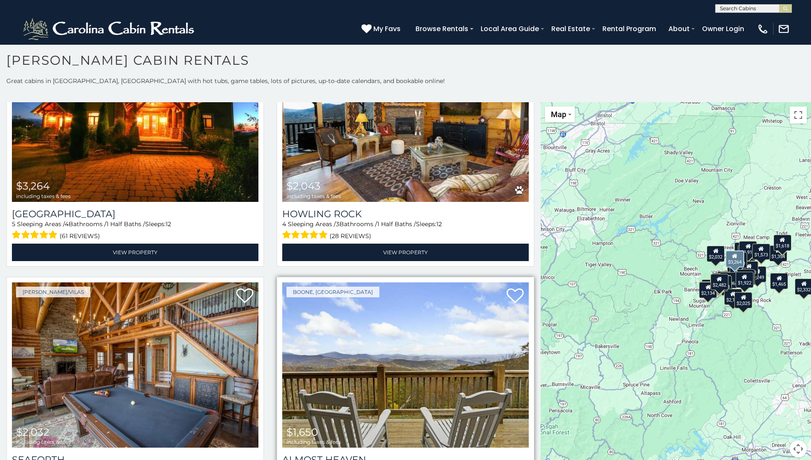
scroll to position [918, 0]
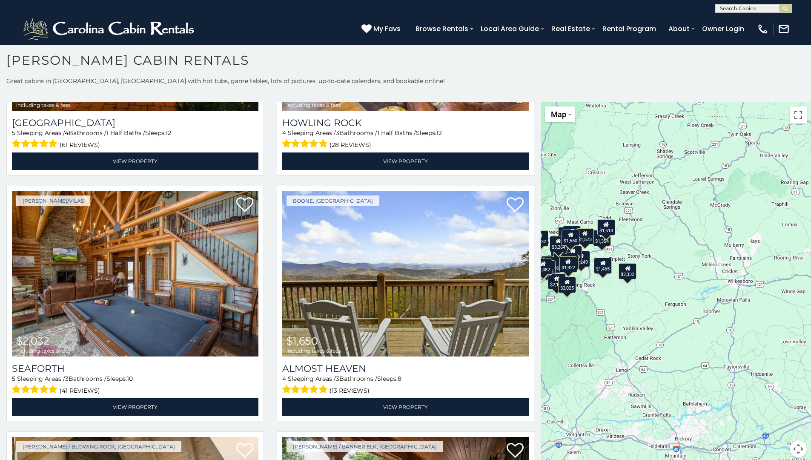
drag, startPoint x: 758, startPoint y: 324, endPoint x: 581, endPoint y: 308, distance: 177.8
click at [581, 308] on div "$3,857 $1,922 $2,134 $1,911 $2,482 $2,660 $3,264 $2,043 $2,032 $1,650 $2,332 $2…" at bounding box center [676, 284] width 270 height 365
drag, startPoint x: 743, startPoint y: 273, endPoint x: 689, endPoint y: 258, distance: 56.2
click at [728, 269] on div "$3,857 $1,922 $2,134 $1,911 $2,482 $2,660 $3,264 $2,043 $2,032 $1,650 $2,332 $2…" at bounding box center [676, 284] width 270 height 365
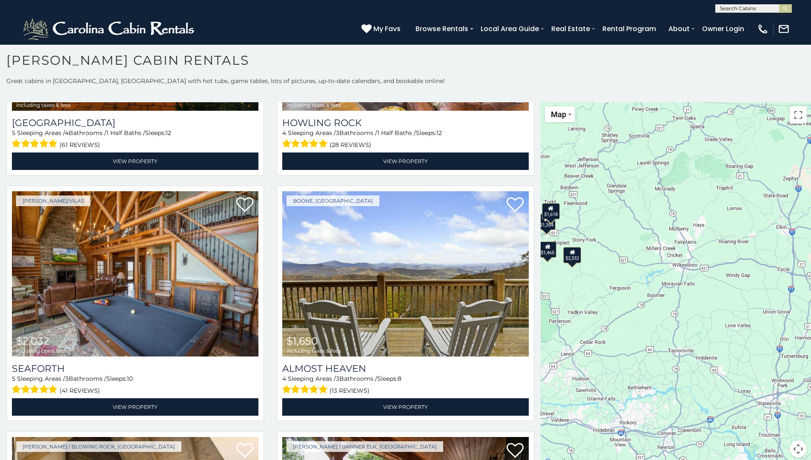
click at [654, 249] on div "$3,857 $1,922 $2,134 $1,911 $2,482 $2,660 $3,264 $2,043 $2,032 $1,650 $2,332 $2…" at bounding box center [676, 284] width 270 height 365
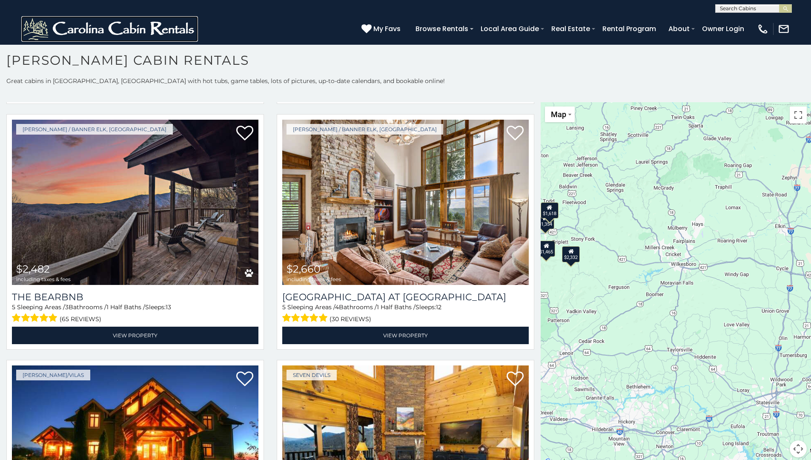
click at [145, 34] on img at bounding box center [109, 29] width 177 height 26
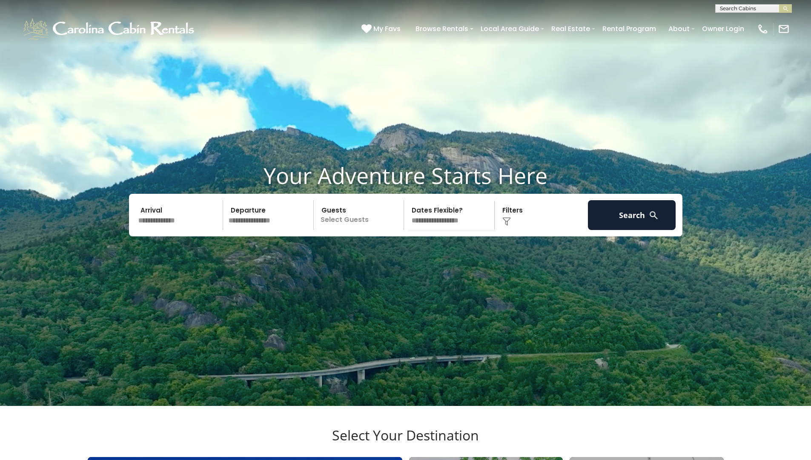
click at [183, 230] on input "text" at bounding box center [179, 215] width 88 height 30
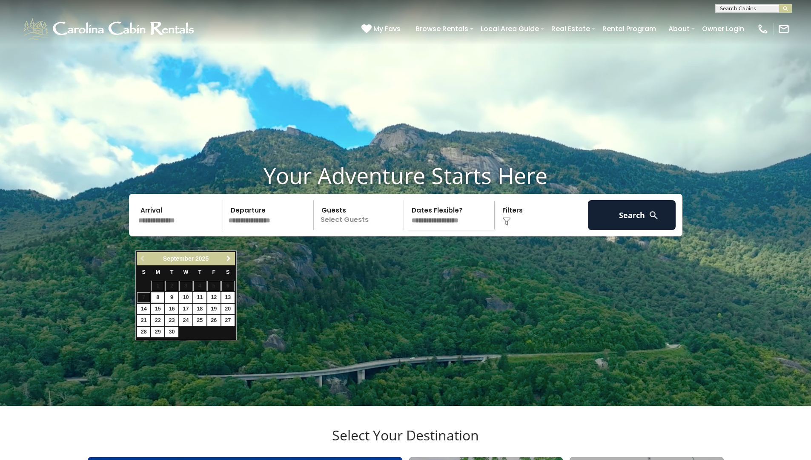
click at [232, 259] on span "Next" at bounding box center [228, 258] width 7 height 7
click at [231, 259] on span "Next" at bounding box center [228, 258] width 7 height 7
click at [216, 296] on link "7" at bounding box center [213, 297] width 13 height 11
type input "*******"
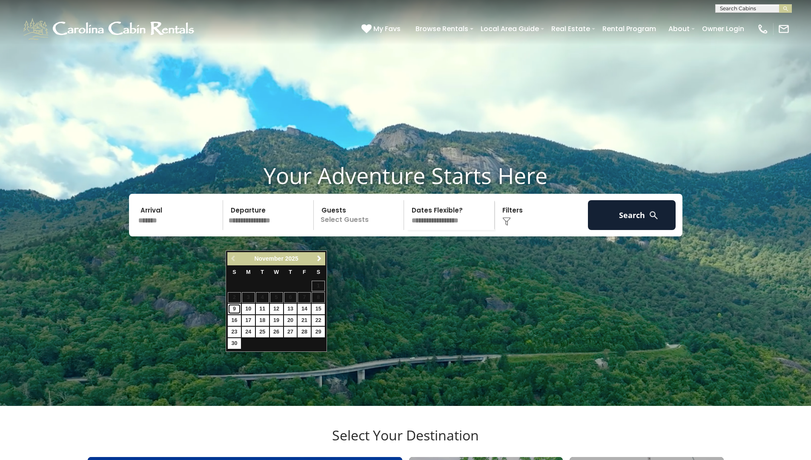
click at [236, 309] on link "9" at bounding box center [234, 309] width 13 height 11
type input "*******"
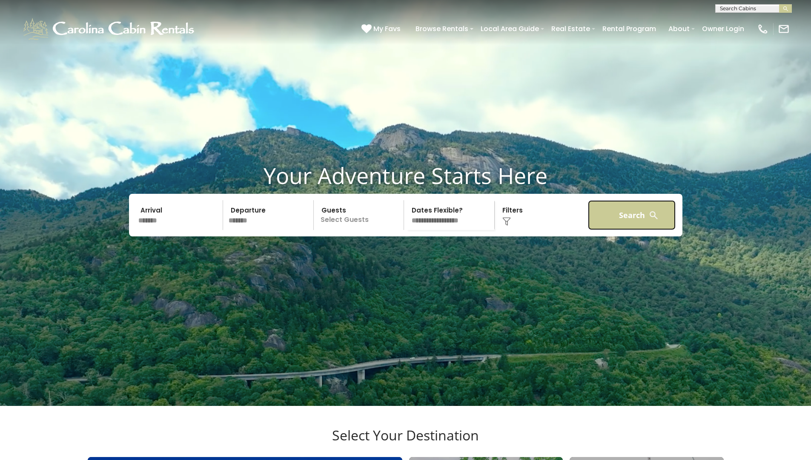
click at [616, 230] on button "Search" at bounding box center [632, 215] width 88 height 30
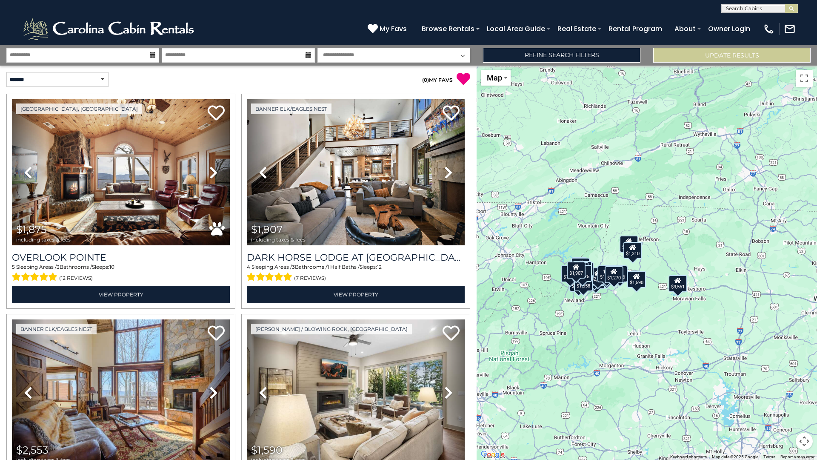
drag, startPoint x: 670, startPoint y: 272, endPoint x: 596, endPoint y: 287, distance: 75.1
click at [603, 291] on div "$1,875 $1,907 $2,553 $1,590 $2,325 $1,828 $3,561 $1,397 $1,204 $826 $1,120 $861…" at bounding box center [647, 263] width 341 height 394
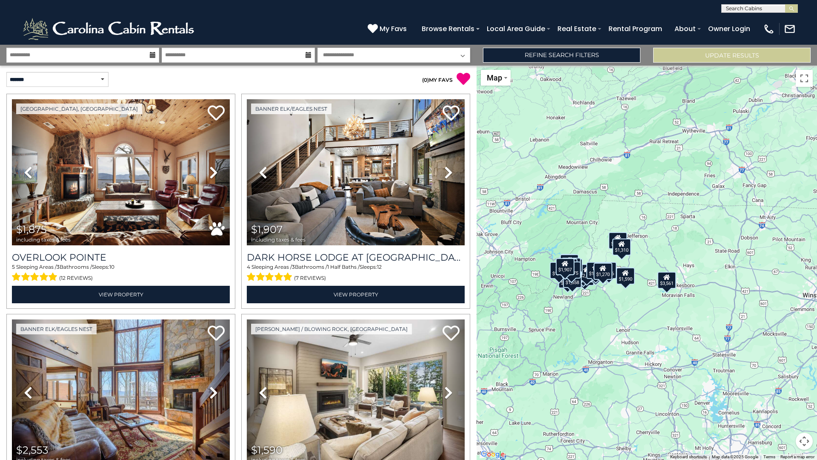
drag, startPoint x: 641, startPoint y: 314, endPoint x: 613, endPoint y: 312, distance: 28.1
click at [630, 313] on div "$1,875 $1,907 $2,553 $1,590 $2,325 $1,828 $3,561 $1,397 $1,204 $826 $1,120 $861…" at bounding box center [647, 263] width 341 height 394
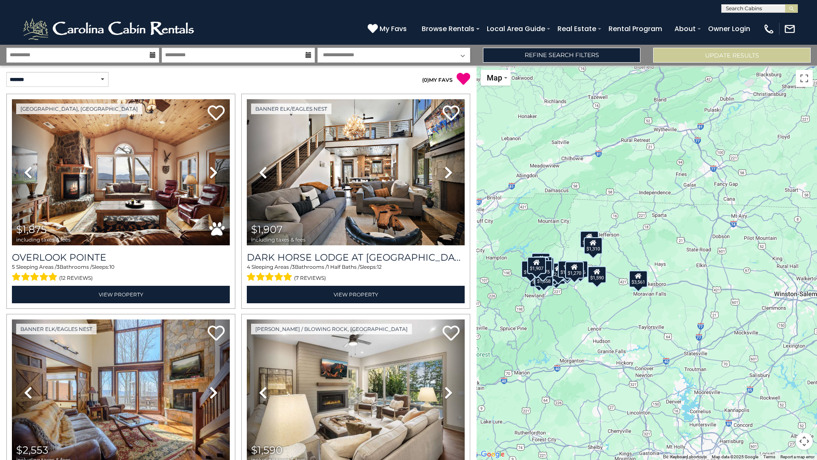
click at [597, 308] on div "$1,875 $1,907 $2,553 $1,590 $2,325 $1,828 $3,561 $1,397 $1,204 $826 $1,120 $861…" at bounding box center [647, 263] width 341 height 394
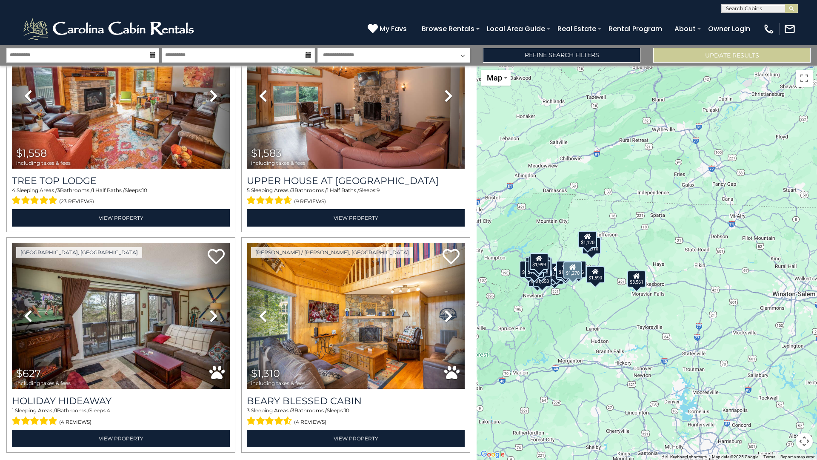
scroll to position [2960, 0]
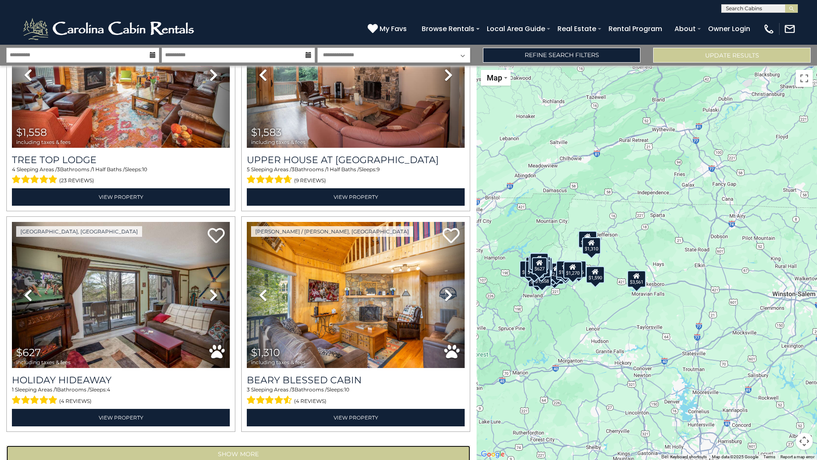
click at [252, 445] on button "Show More" at bounding box center [238, 453] width 464 height 17
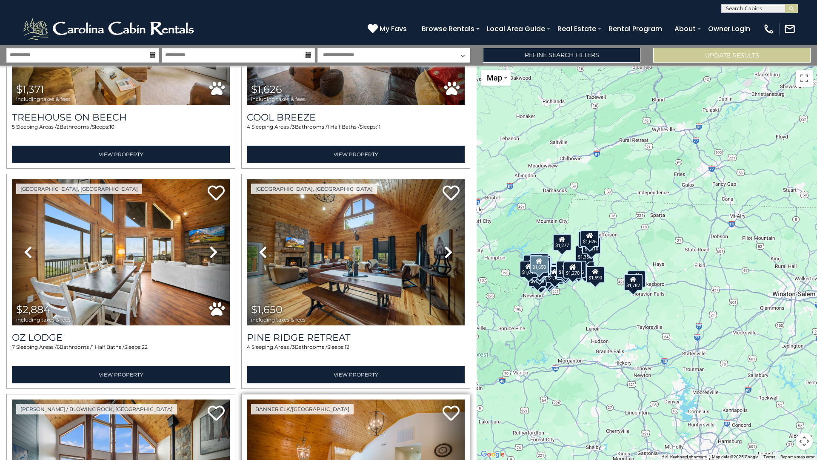
scroll to position [4230, 0]
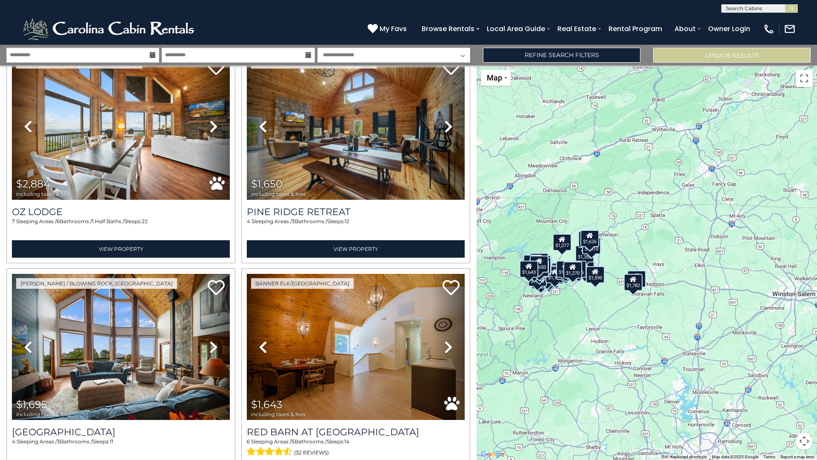
click at [633, 286] on div "$1,782" at bounding box center [633, 282] width 19 height 17
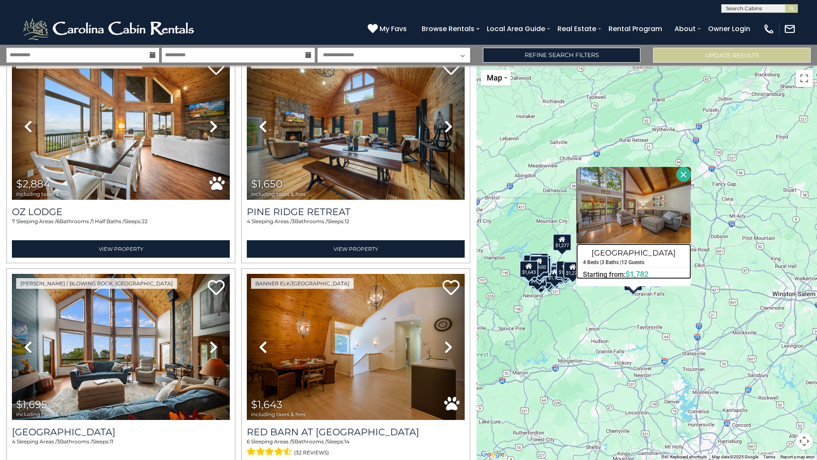
click at [616, 249] on h4 "[GEOGRAPHIC_DATA]" at bounding box center [634, 253] width 114 height 14
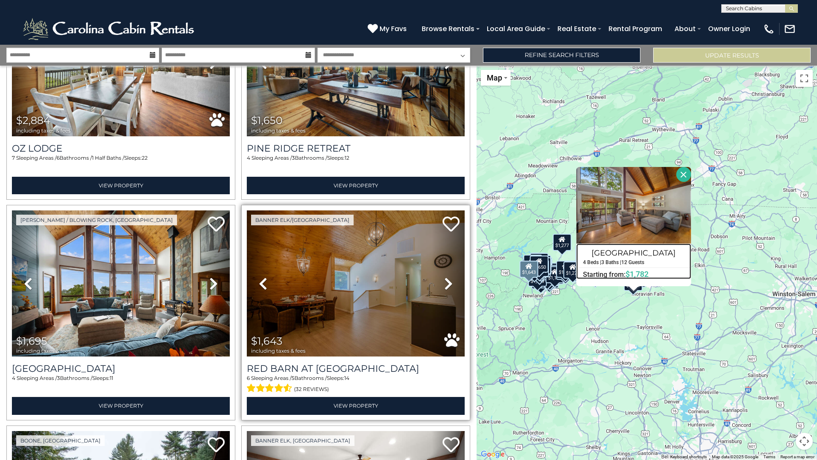
scroll to position [4297, 0]
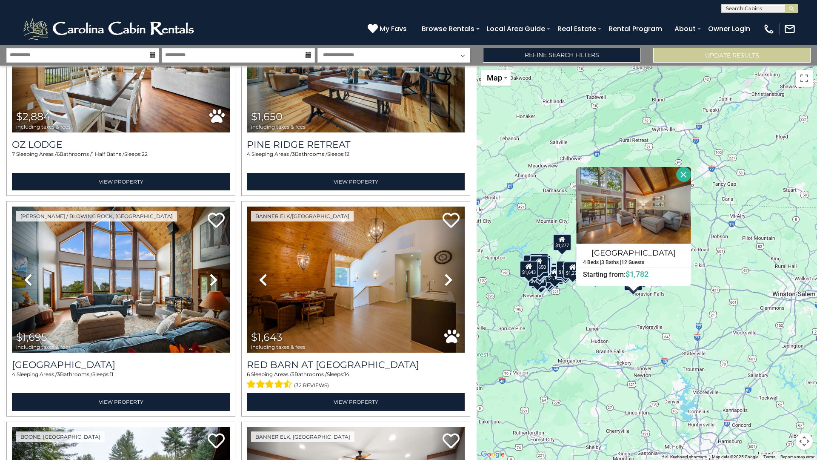
click at [694, 170] on div "$1,875 $1,907 $2,553 $1,590 $2,325 $1,828 $3,561 $1,397 $1,204 $826 $1,120 $861…" at bounding box center [647, 263] width 341 height 394
click at [684, 172] on button "Close" at bounding box center [683, 174] width 15 height 15
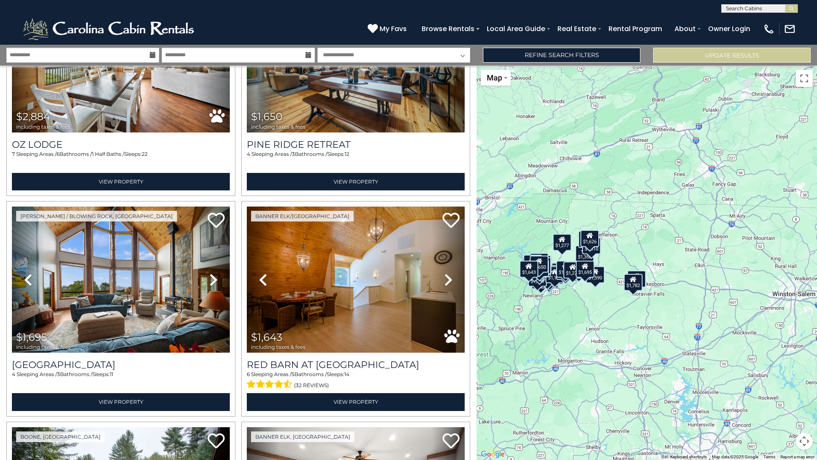
click at [806, 437] on button "Map camera controls" at bounding box center [804, 441] width 17 height 17
click at [783, 401] on button "Zoom in" at bounding box center [783, 398] width 17 height 17
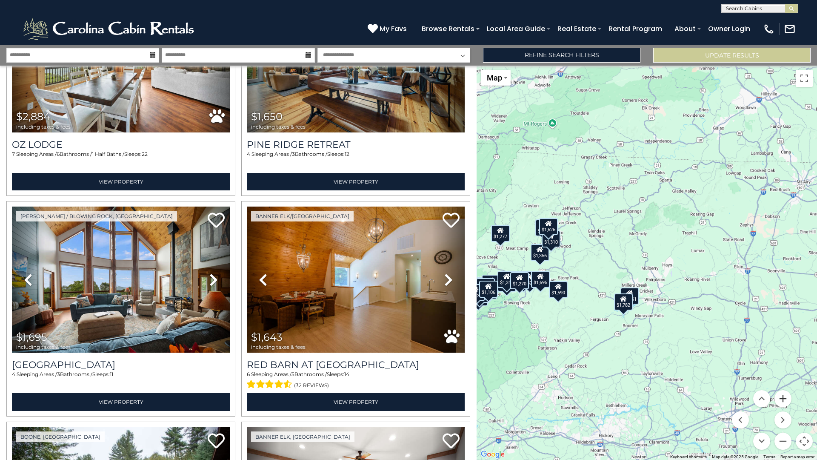
click at [783, 401] on button "Zoom in" at bounding box center [783, 398] width 17 height 17
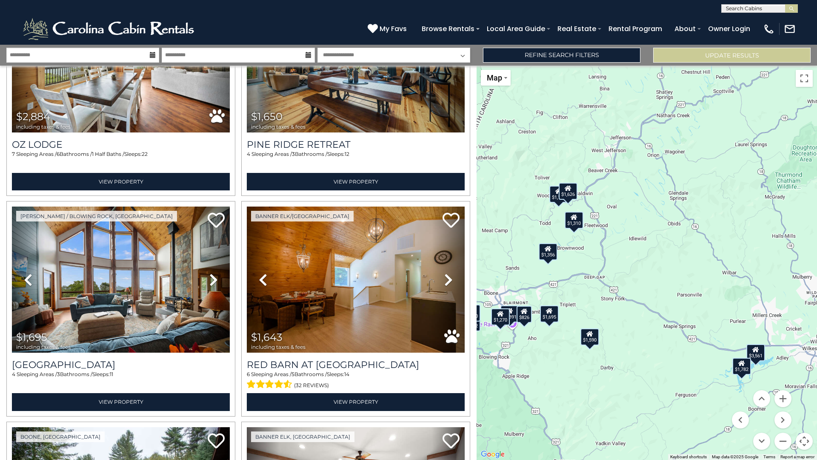
drag, startPoint x: 606, startPoint y: 390, endPoint x: 756, endPoint y: 390, distance: 149.9
click at [756, 390] on div "$1,875 $1,907 $2,553 $1,590 $2,325 $1,828 $3,561 $1,397 $1,204 $826 $1,120 $861…" at bounding box center [647, 263] width 341 height 394
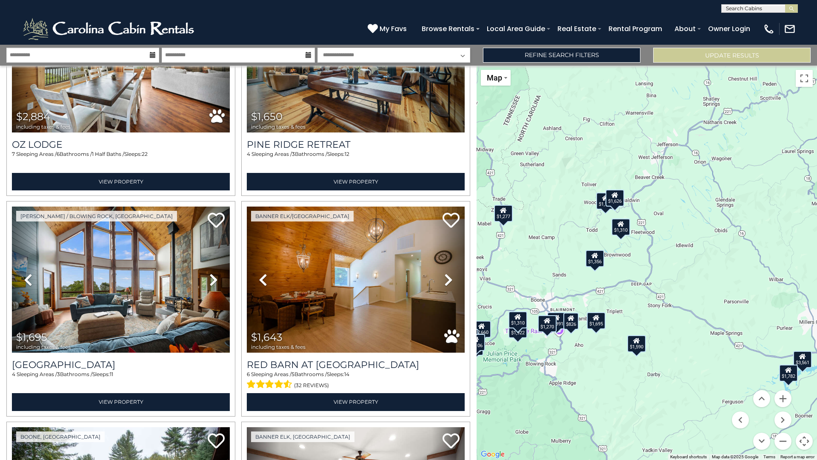
drag, startPoint x: 625, startPoint y: 354, endPoint x: 673, endPoint y: 361, distance: 48.2
click at [673, 361] on div "$1,875 $1,907 $2,553 $1,590 $2,325 $1,828 $3,561 $1,397 $1,204 $826 $1,120 $861…" at bounding box center [647, 263] width 341 height 394
click at [602, 263] on div "$1,356" at bounding box center [595, 258] width 19 height 17
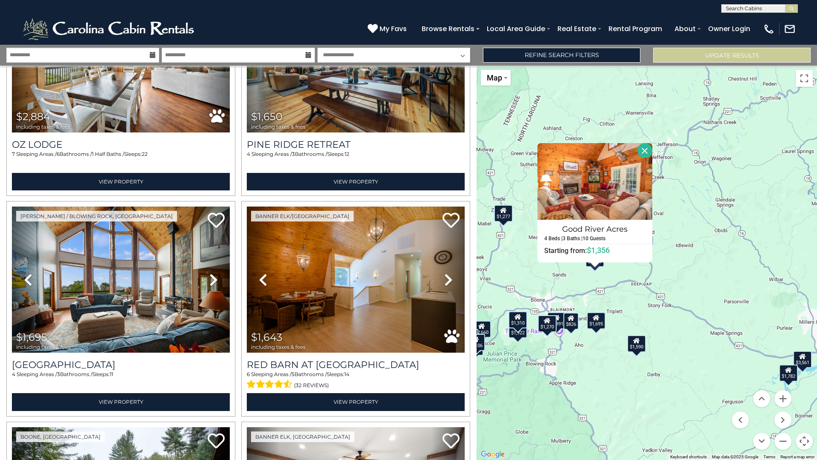
click at [602, 321] on div "$1,695" at bounding box center [596, 320] width 19 height 17
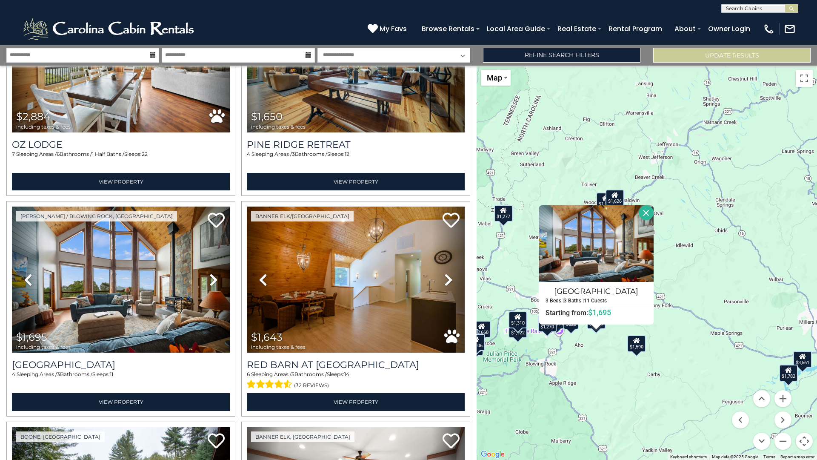
click at [636, 351] on div "$1,590" at bounding box center [636, 343] width 19 height 17
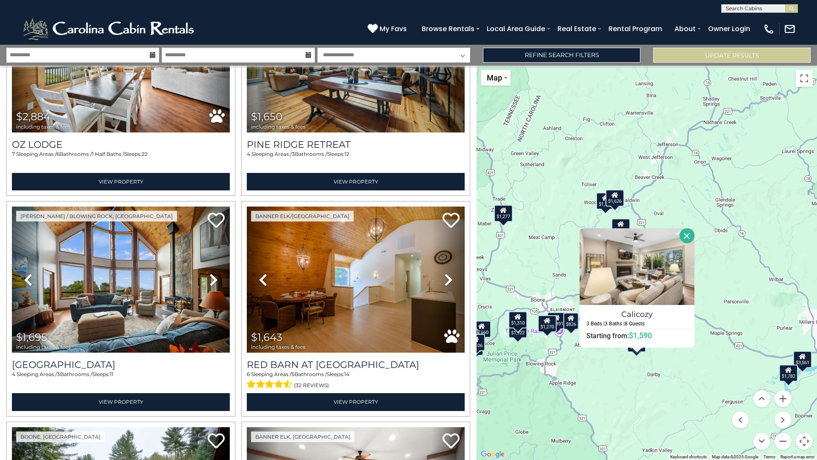
click at [552, 324] on div "$1,270" at bounding box center [547, 323] width 19 height 17
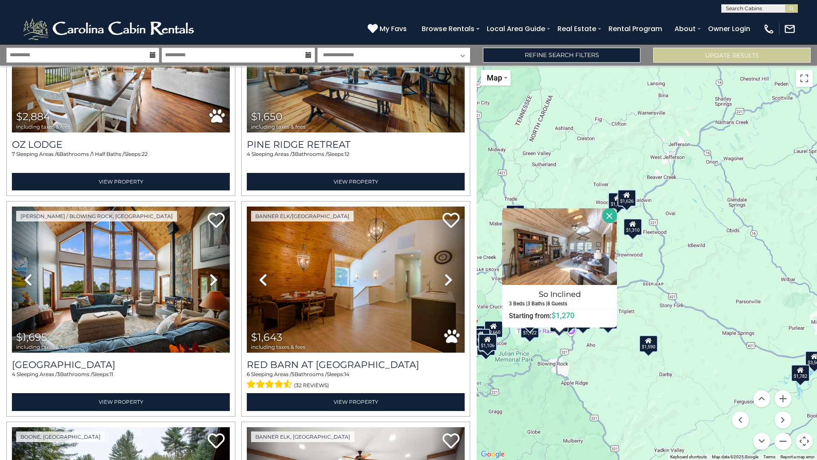
click at [607, 216] on button "Close" at bounding box center [609, 215] width 15 height 15
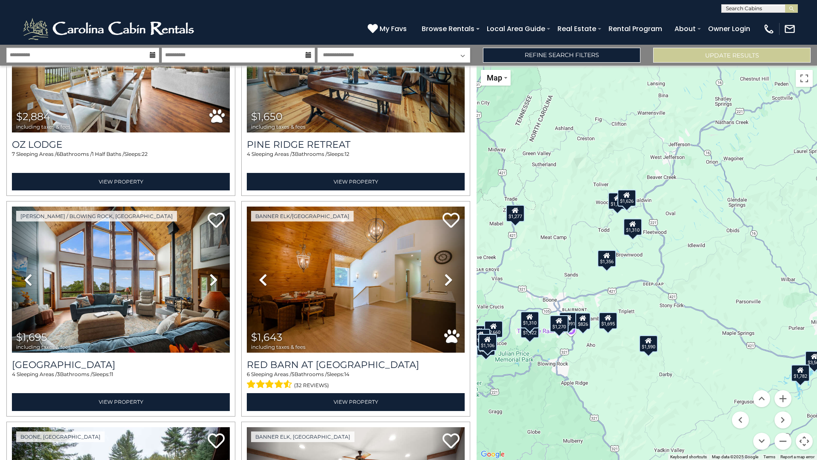
click at [571, 324] on div "$1,391" at bounding box center [568, 320] width 19 height 17
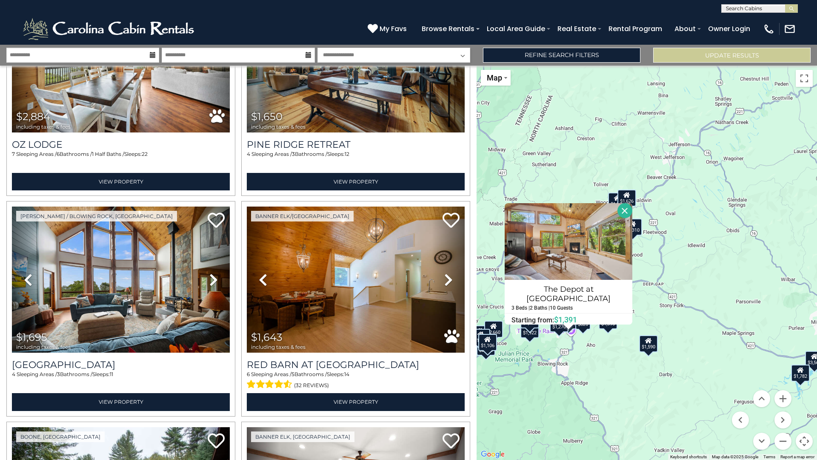
click at [620, 211] on button "Close" at bounding box center [625, 210] width 15 height 15
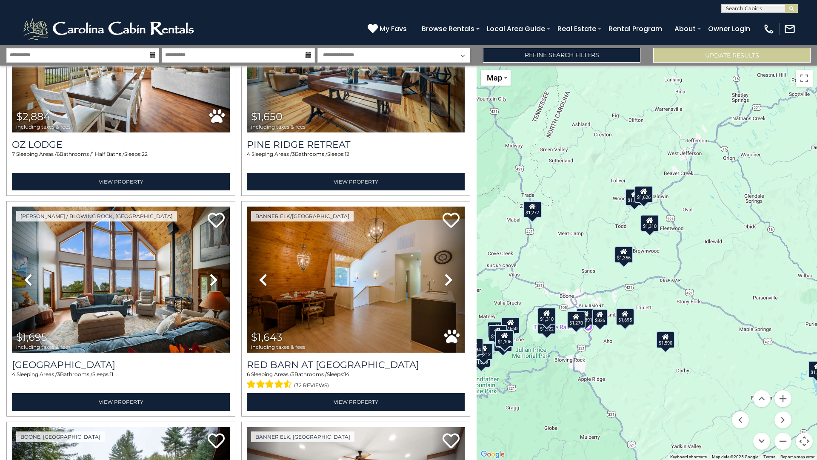
drag, startPoint x: 569, startPoint y: 354, endPoint x: 589, endPoint y: 350, distance: 20.5
click at [589, 350] on div "$1,875 $1,907 $2,553 $1,590 $2,325 $1,828 $3,561 $1,397 $1,204 $826 $1,120 $861…" at bounding box center [647, 263] width 341 height 394
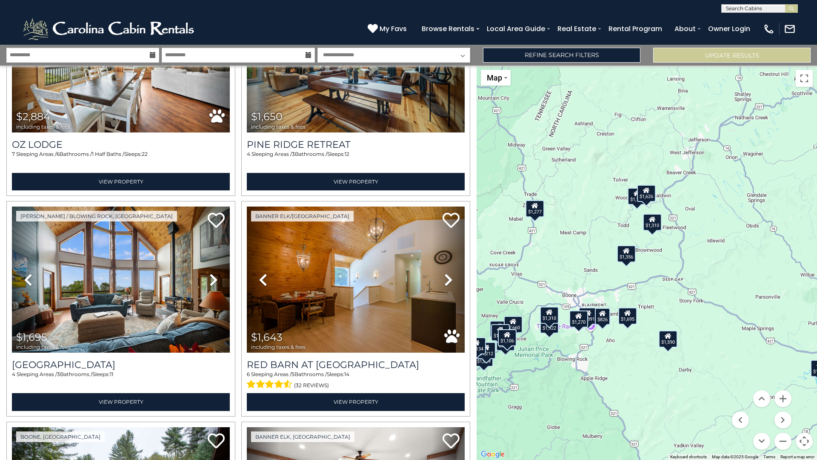
click at [551, 315] on icon at bounding box center [549, 312] width 7 height 6
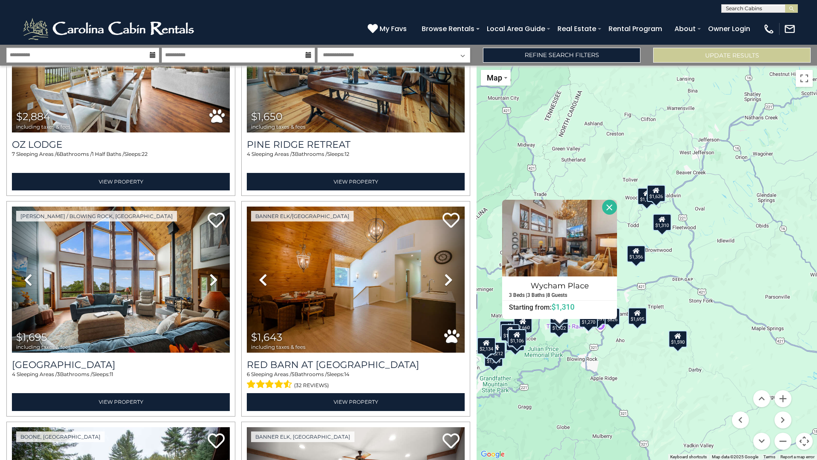
click at [556, 329] on div "$1,922" at bounding box center [559, 324] width 19 height 17
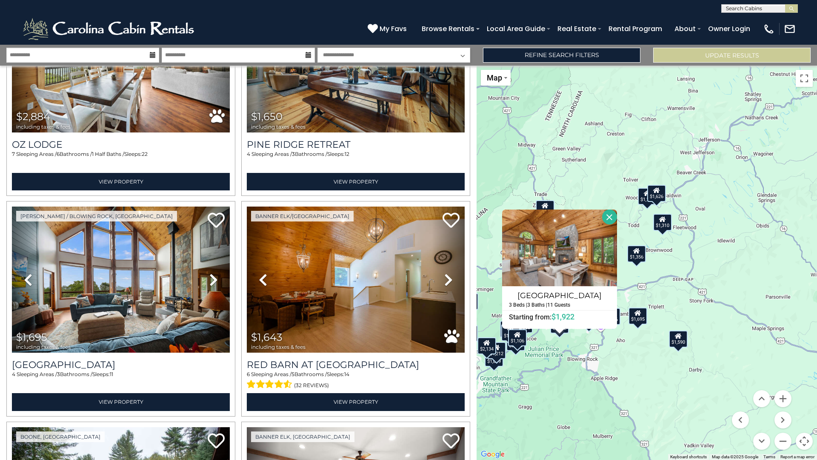
click at [613, 222] on button "Close" at bounding box center [609, 216] width 15 height 15
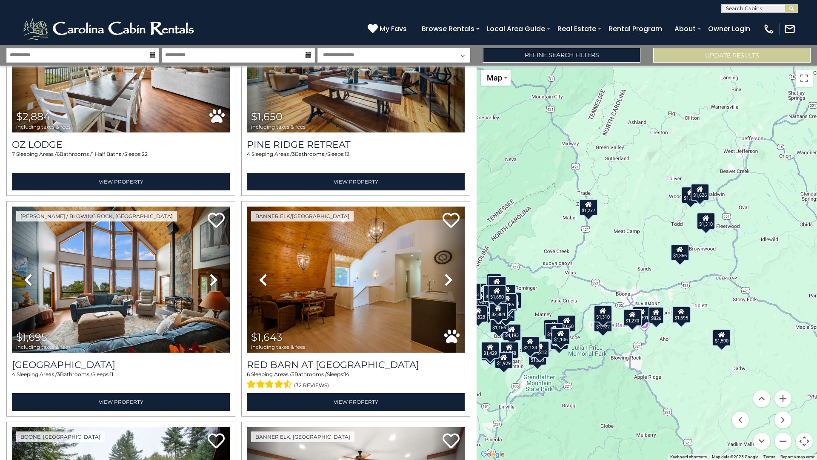
drag, startPoint x: 569, startPoint y: 352, endPoint x: 613, endPoint y: 351, distance: 44.3
click at [613, 351] on div "$1,875 $1,907 $2,553 $1,590 $2,325 $1,828 $3,561 $1,397 $1,204 $826 $1,120 $861…" at bounding box center [647, 263] width 341 height 394
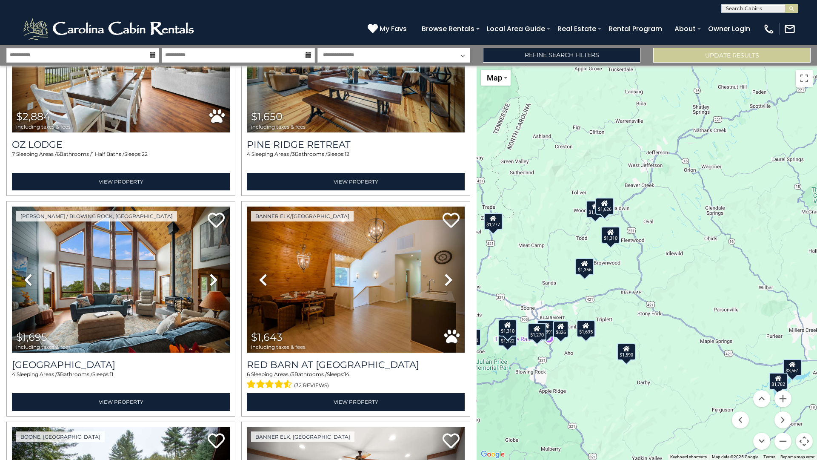
drag, startPoint x: 593, startPoint y: 293, endPoint x: 496, endPoint y: 308, distance: 97.7
click at [496, 308] on div "$1,875 $1,907 $2,553 $1,590 $2,325 $1,828 $3,561 $1,397 $1,204 $826 $1,120 $861…" at bounding box center [647, 263] width 341 height 394
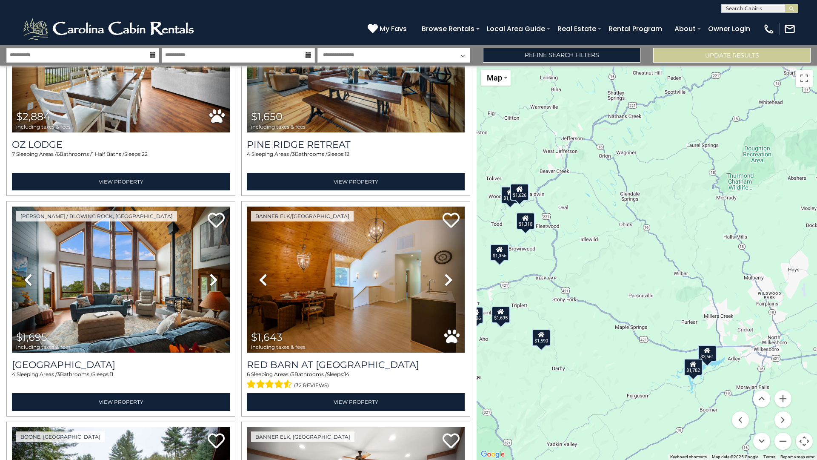
drag, startPoint x: 694, startPoint y: 357, endPoint x: 515, endPoint y: 321, distance: 182.5
click at [528, 324] on div "$1,875 $1,907 $2,553 $1,590 $2,325 $1,828 $3,561 $1,397 $1,204 $826 $1,120 $861…" at bounding box center [647, 263] width 341 height 394
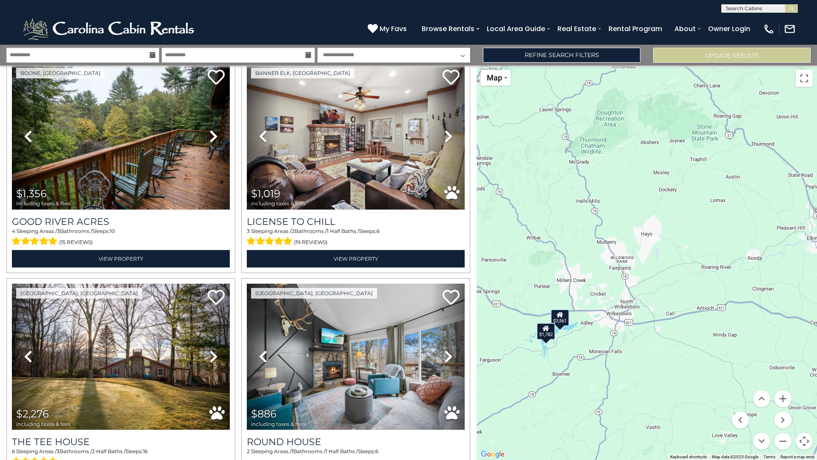
scroll to position [4676, 0]
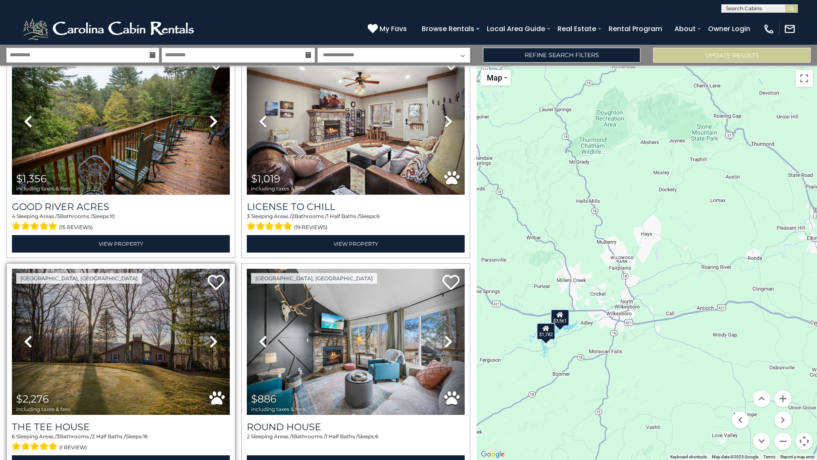
click at [211, 335] on icon at bounding box center [213, 342] width 9 height 14
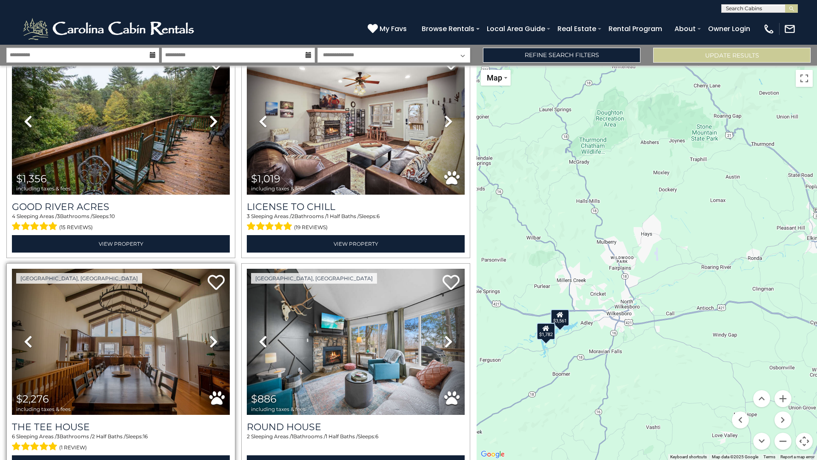
click at [211, 335] on icon at bounding box center [213, 342] width 9 height 14
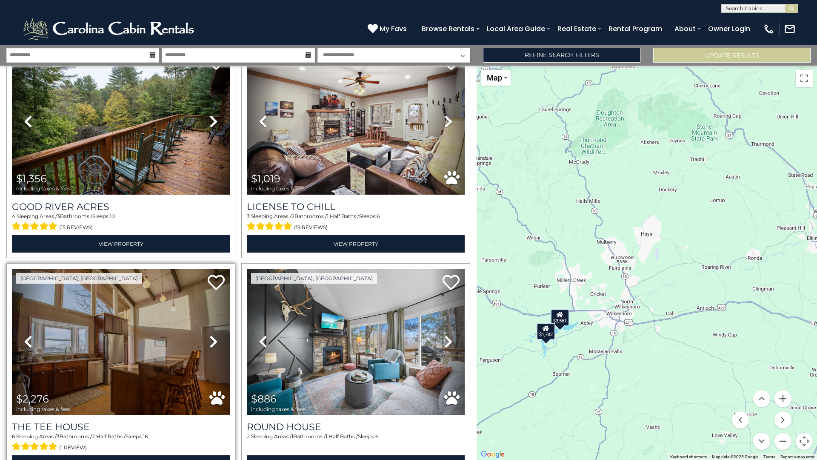
click at [211, 335] on icon at bounding box center [213, 342] width 9 height 14
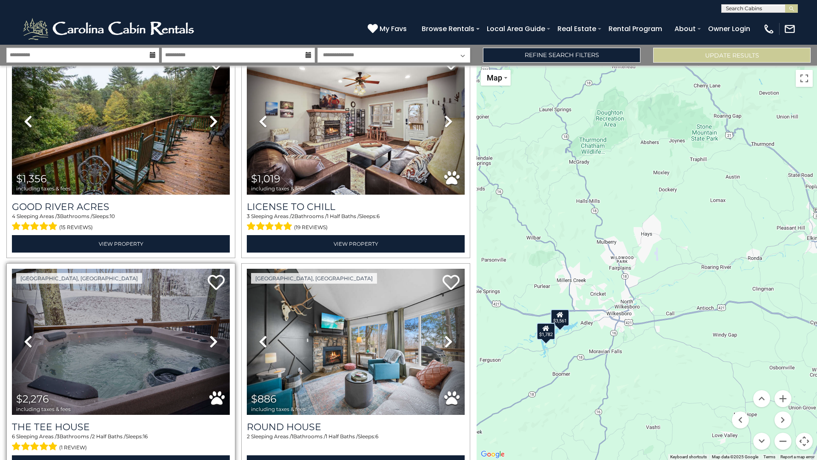
click at [211, 335] on icon at bounding box center [213, 342] width 9 height 14
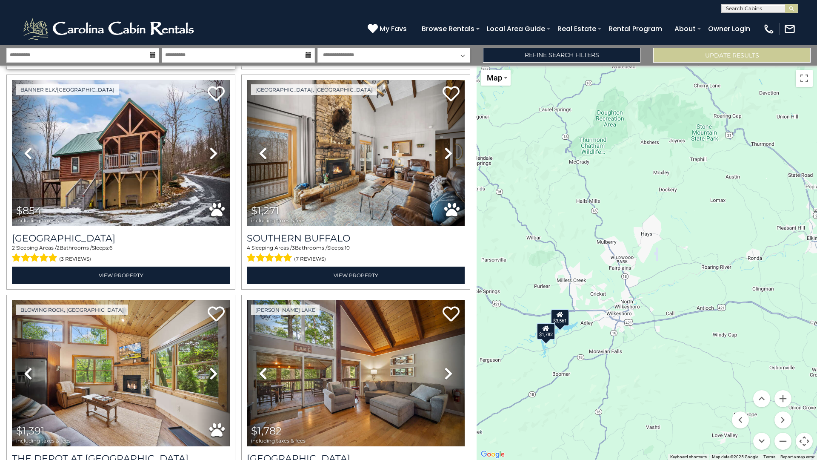
scroll to position [5821, 0]
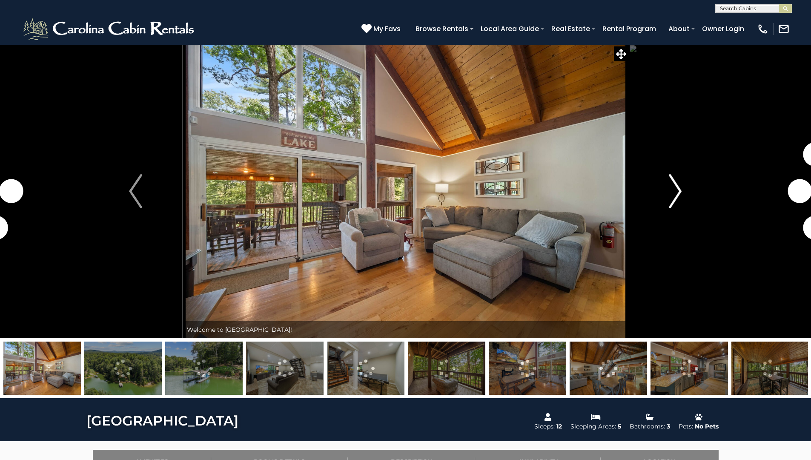
click at [679, 185] on img "Next" at bounding box center [675, 191] width 13 height 34
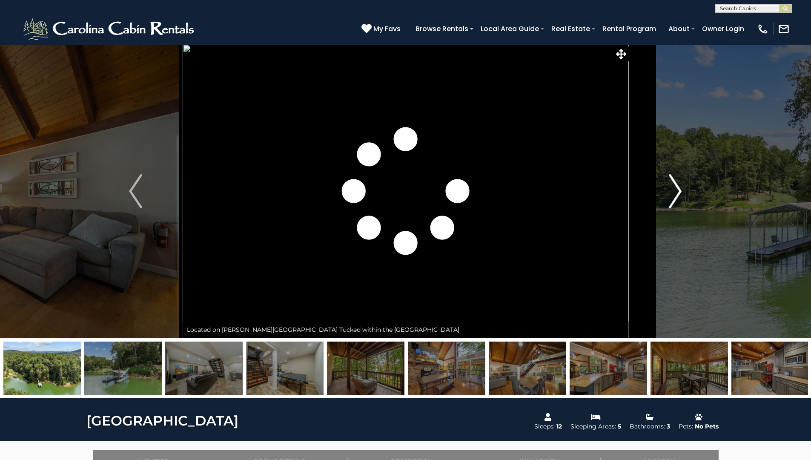
click at [679, 185] on img "Next" at bounding box center [675, 191] width 13 height 34
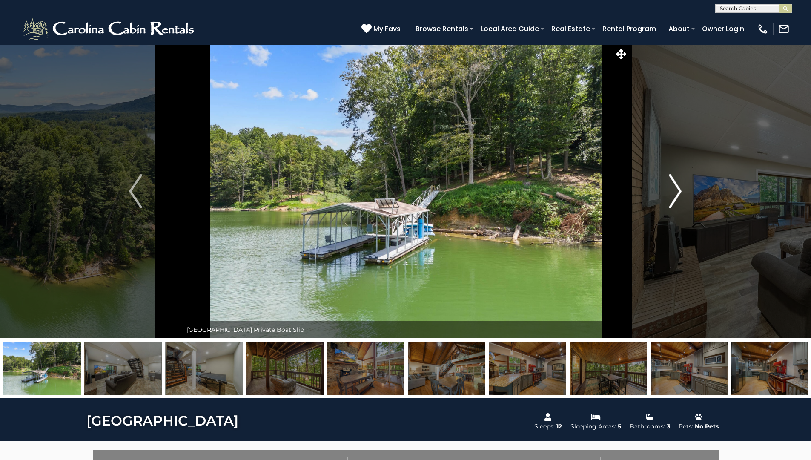
click at [679, 185] on img "Next" at bounding box center [675, 191] width 13 height 34
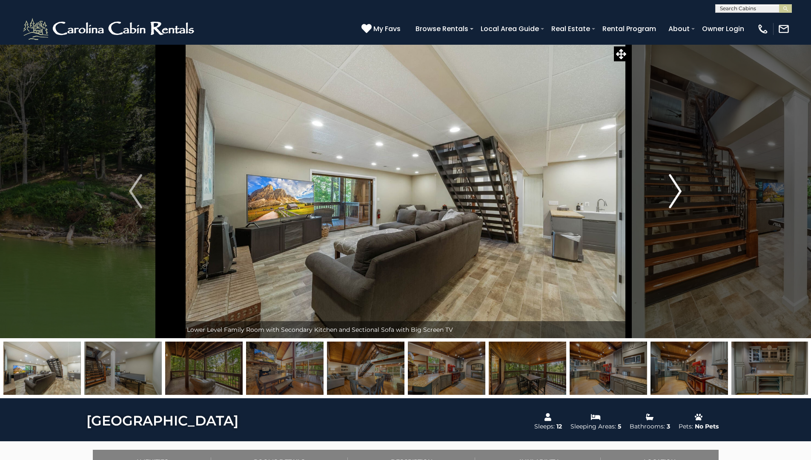
click at [679, 185] on img "Next" at bounding box center [675, 191] width 13 height 34
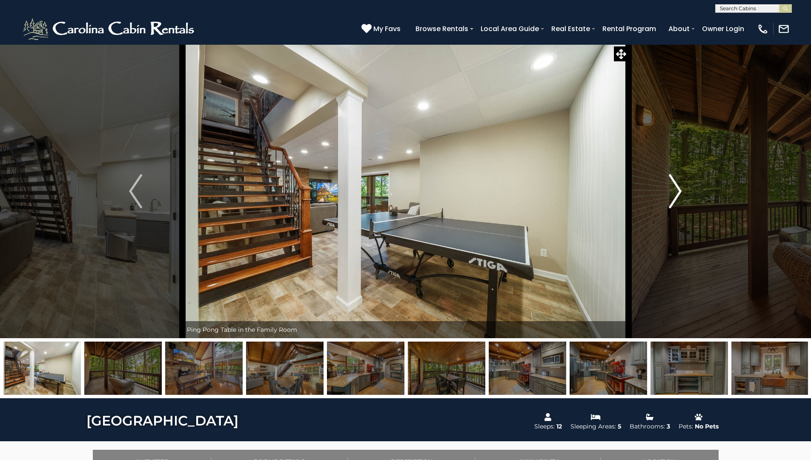
click at [679, 185] on img "Next" at bounding box center [675, 191] width 13 height 34
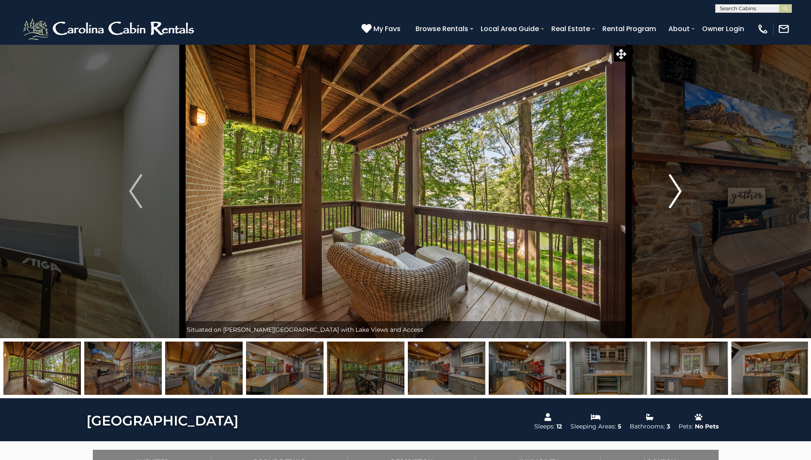
click at [679, 185] on img "Next" at bounding box center [675, 191] width 13 height 34
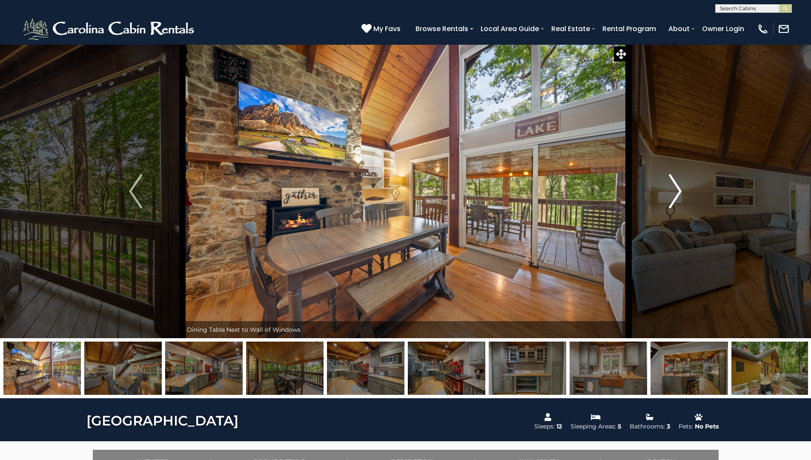
click at [679, 185] on img "Next" at bounding box center [675, 191] width 13 height 34
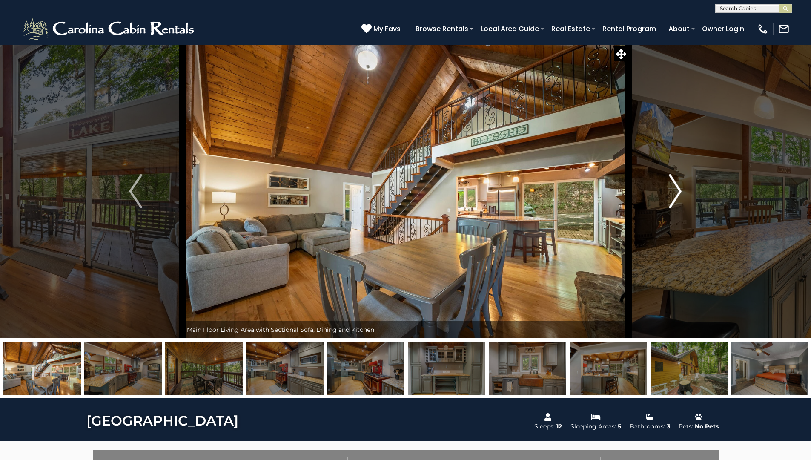
click at [679, 185] on img "Next" at bounding box center [675, 191] width 13 height 34
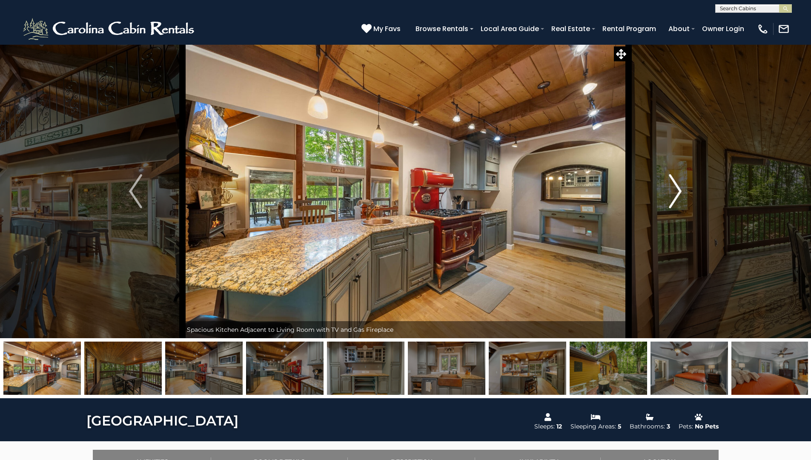
click at [679, 185] on img "Next" at bounding box center [675, 191] width 13 height 34
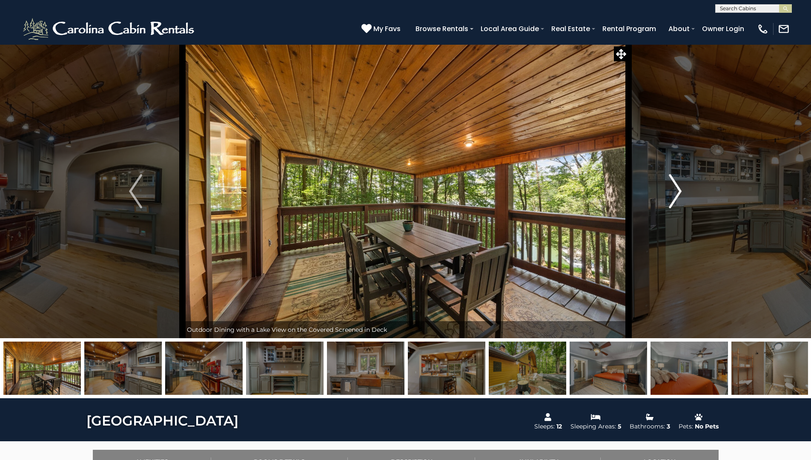
click at [679, 185] on img "Next" at bounding box center [675, 191] width 13 height 34
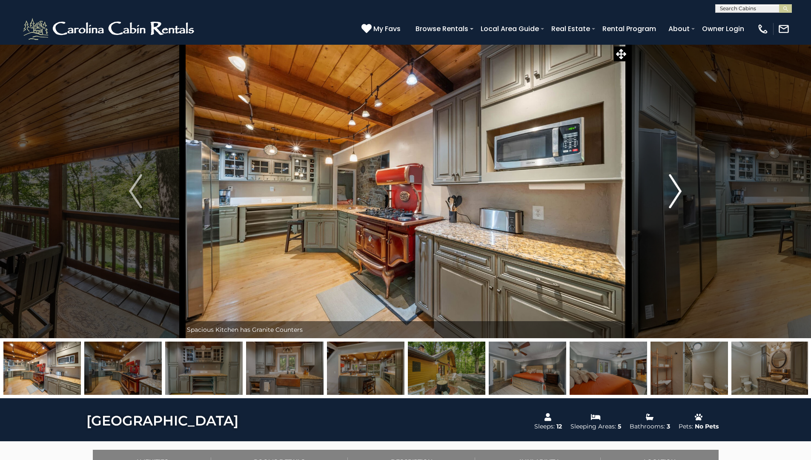
click at [679, 185] on img "Next" at bounding box center [675, 191] width 13 height 34
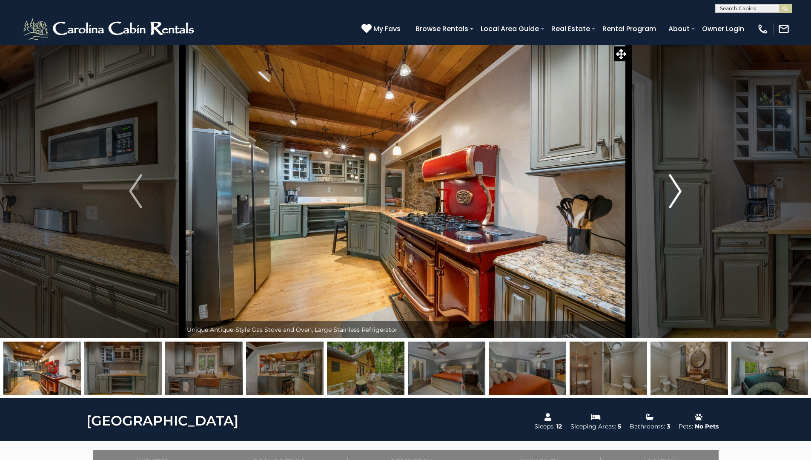
click at [679, 185] on img "Next" at bounding box center [675, 191] width 13 height 34
